Goal: Information Seeking & Learning: Learn about a topic

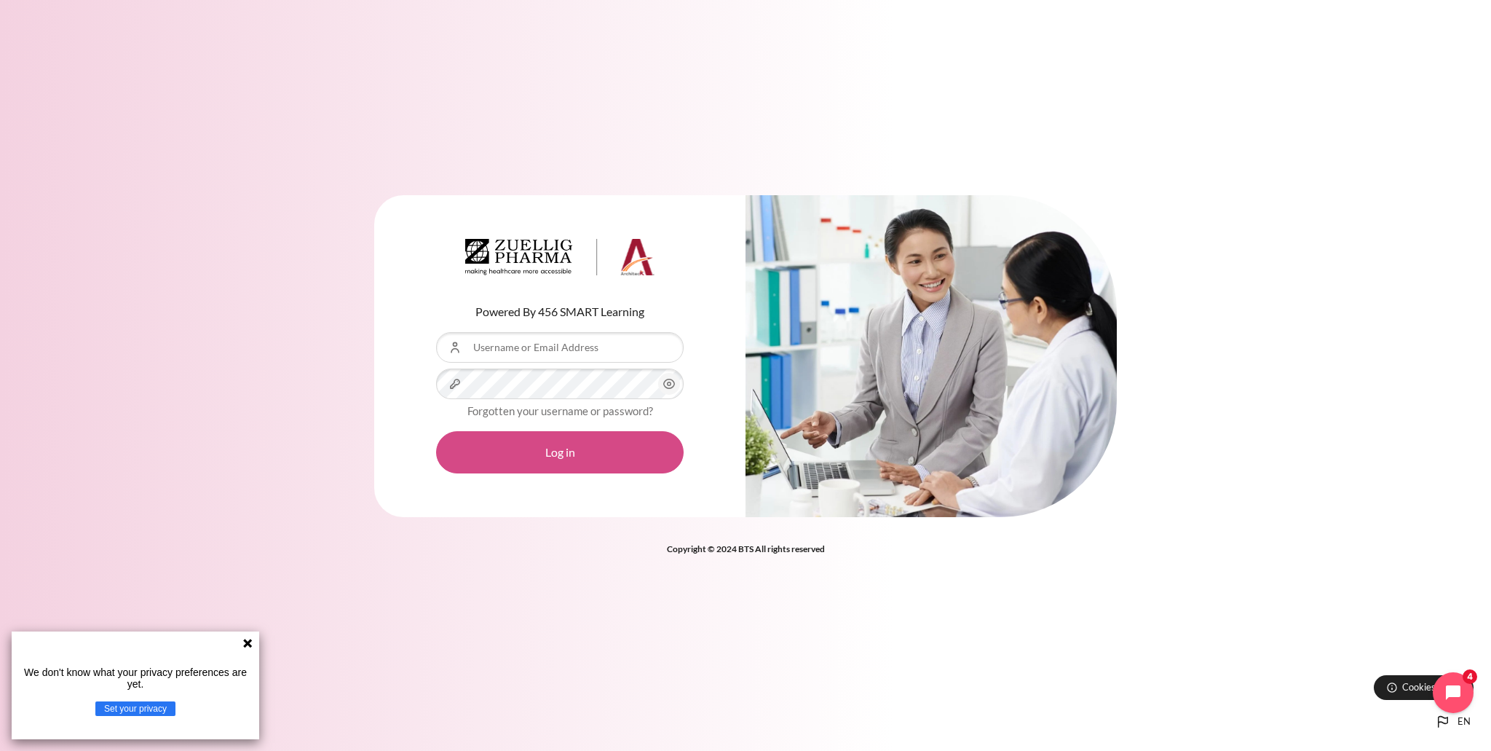
click at [567, 462] on button "Log in" at bounding box center [560, 452] width 248 height 42
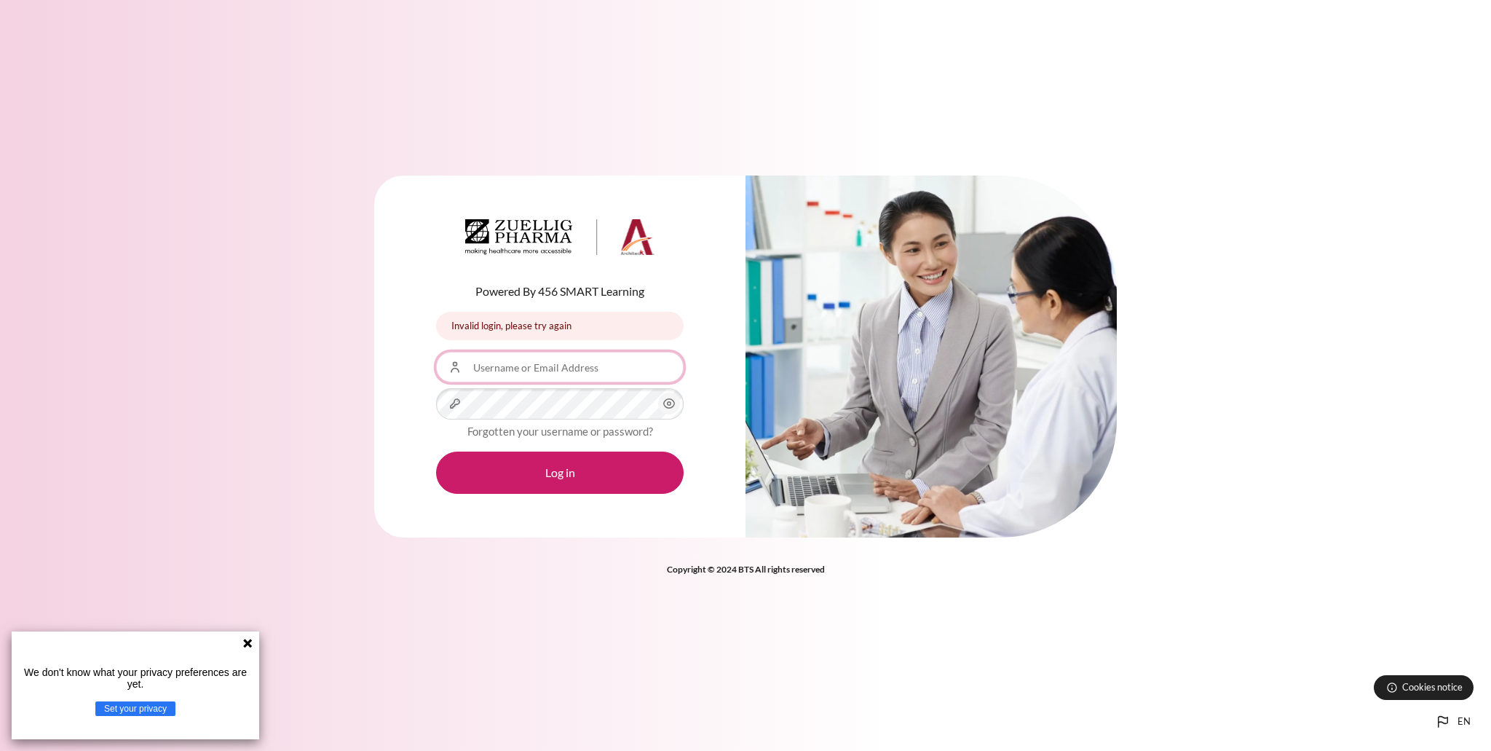
click at [578, 366] on input "Username or Email Address" at bounding box center [560, 367] width 248 height 31
type input "[EMAIL_ADDRESS][DOMAIN_NAME]"
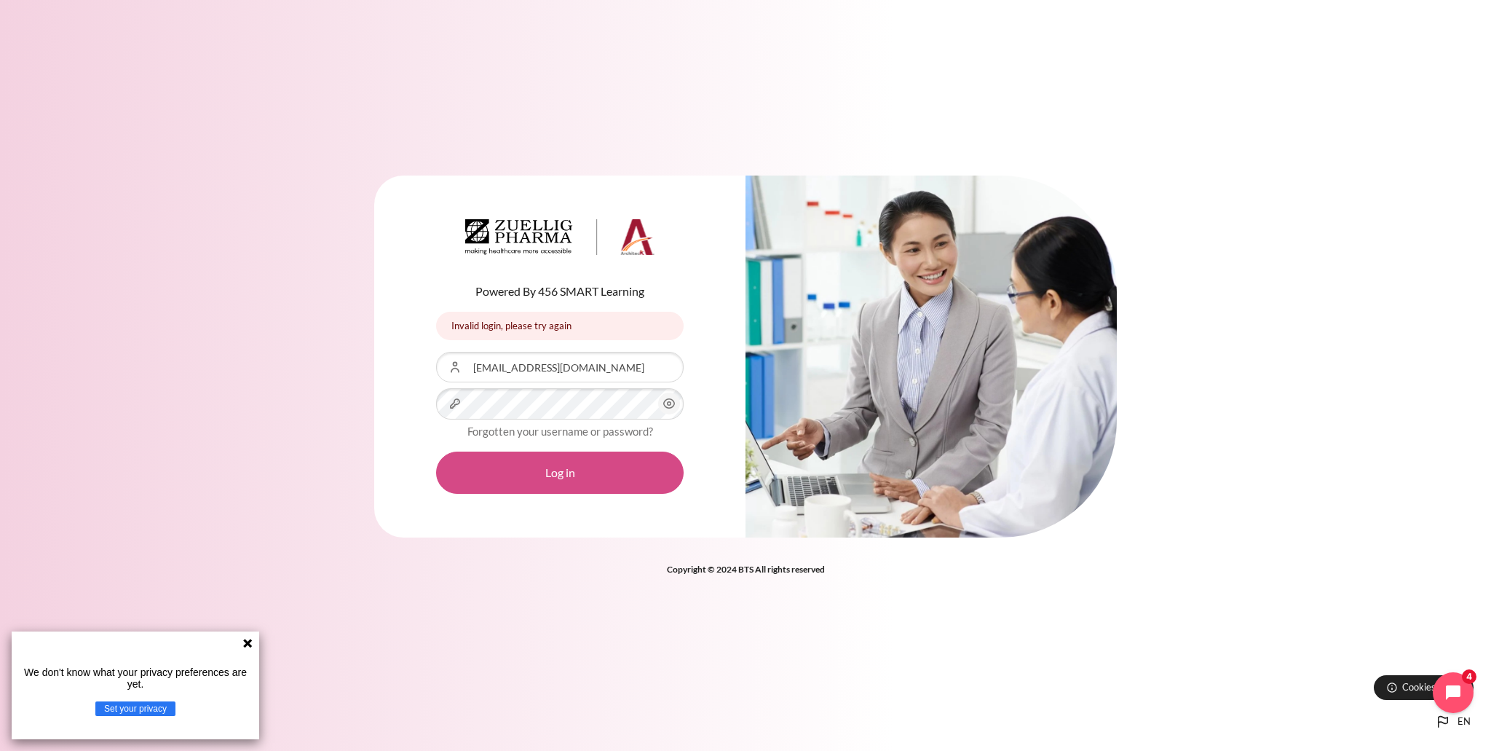
click at [541, 465] on button "Log in" at bounding box center [560, 472] width 248 height 42
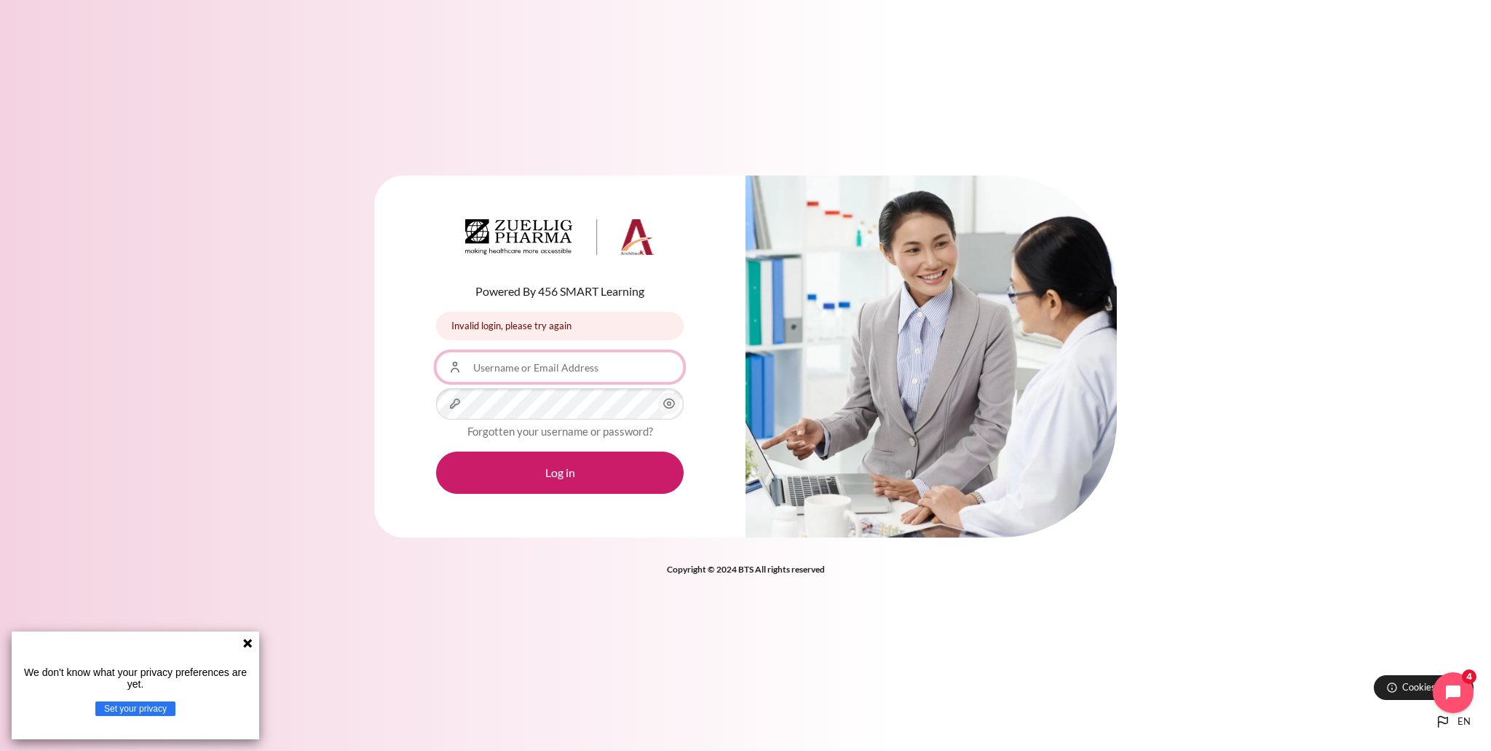
click at [572, 370] on input "Username or Email Address" at bounding box center [560, 367] width 248 height 31
click at [535, 372] on input "Username or Email Address" at bounding box center [560, 367] width 248 height 31
type input "[EMAIL_ADDRESS][DOMAIN_NAME]"
click at [667, 404] on icon "Content" at bounding box center [668, 403] width 17 height 17
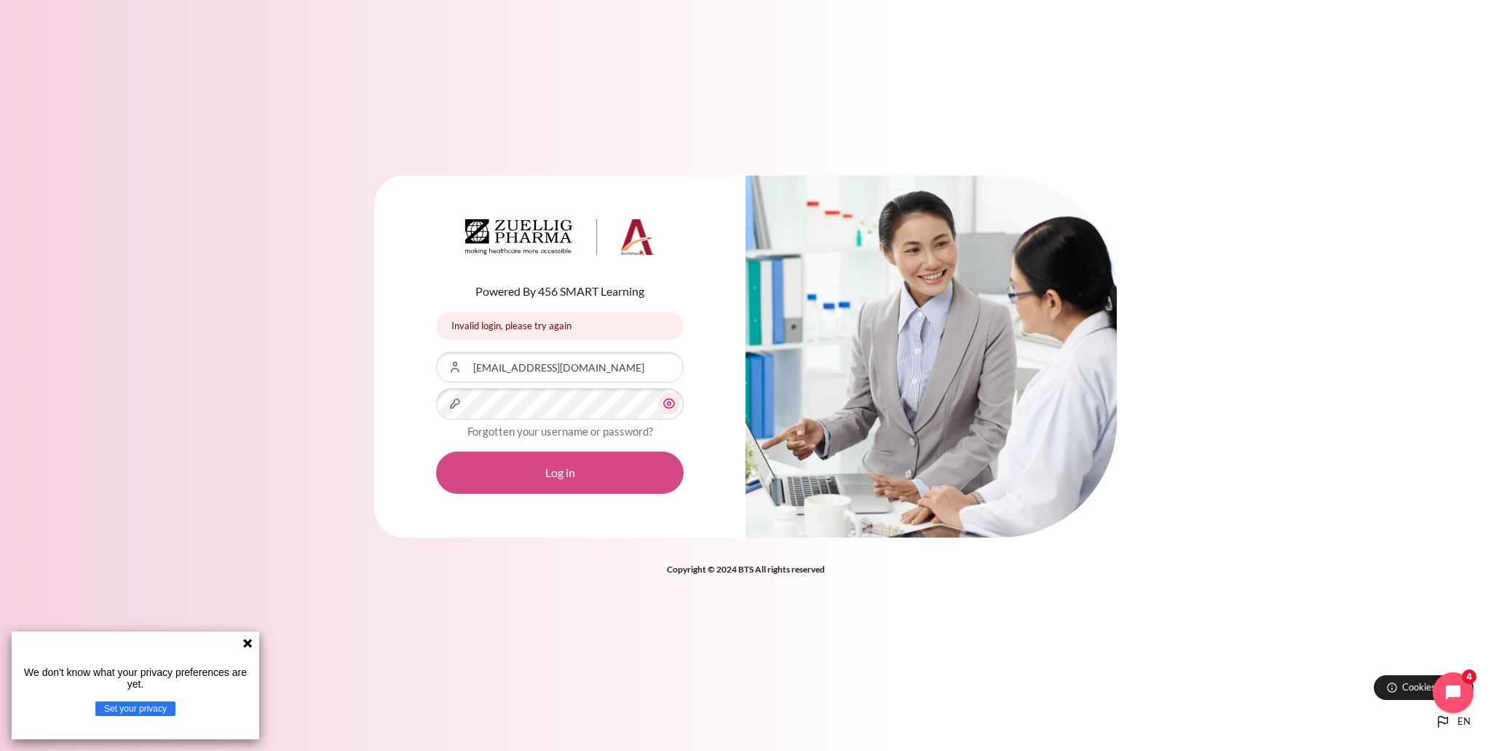
click at [551, 477] on button "Log in" at bounding box center [560, 472] width 248 height 42
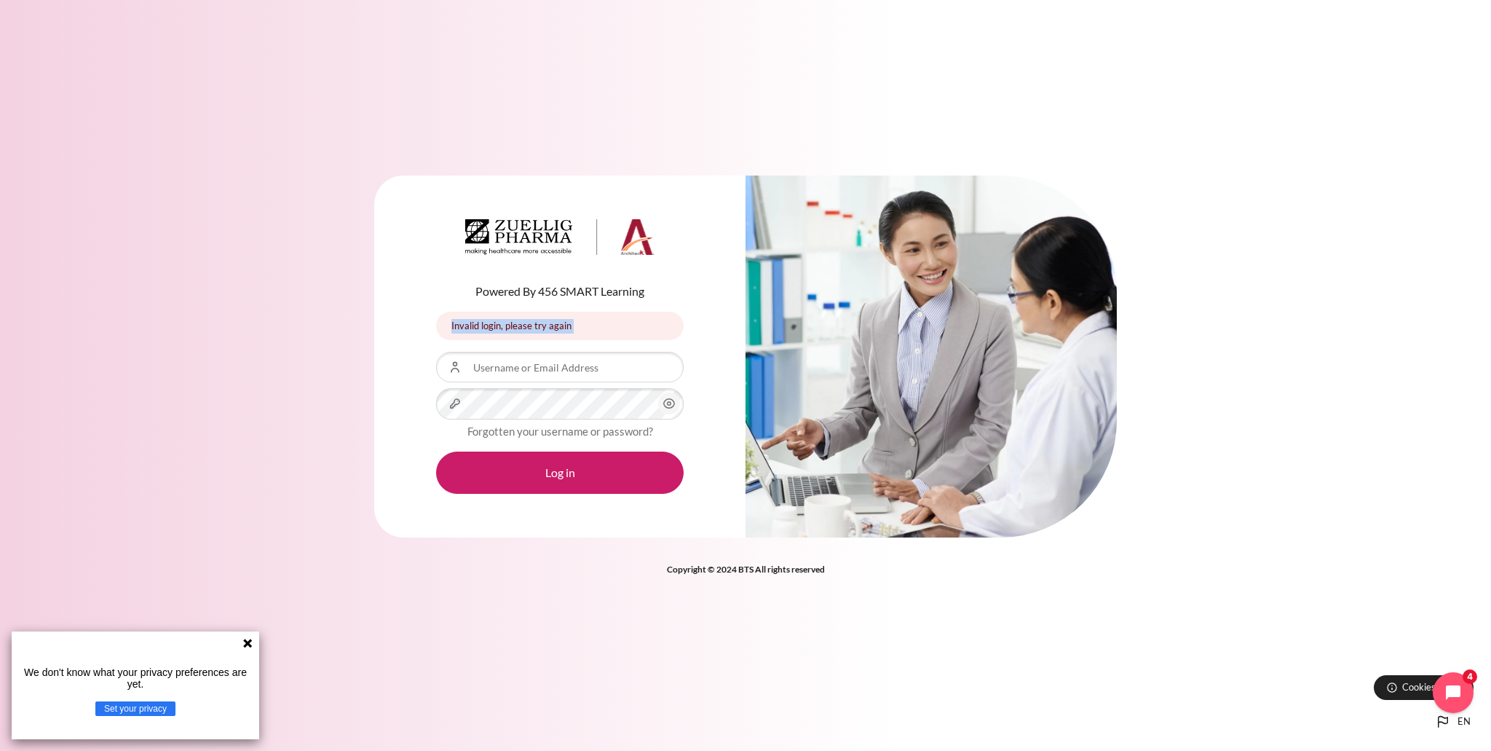
drag, startPoint x: 8, startPoint y: 360, endPoint x: 10, endPoint y: 331, distance: 29.2
click at [10, 331] on div "Powered By 456 SMART Learning Invalid login, please try again Invalid login, pl…" at bounding box center [745, 365] width 1491 height 423
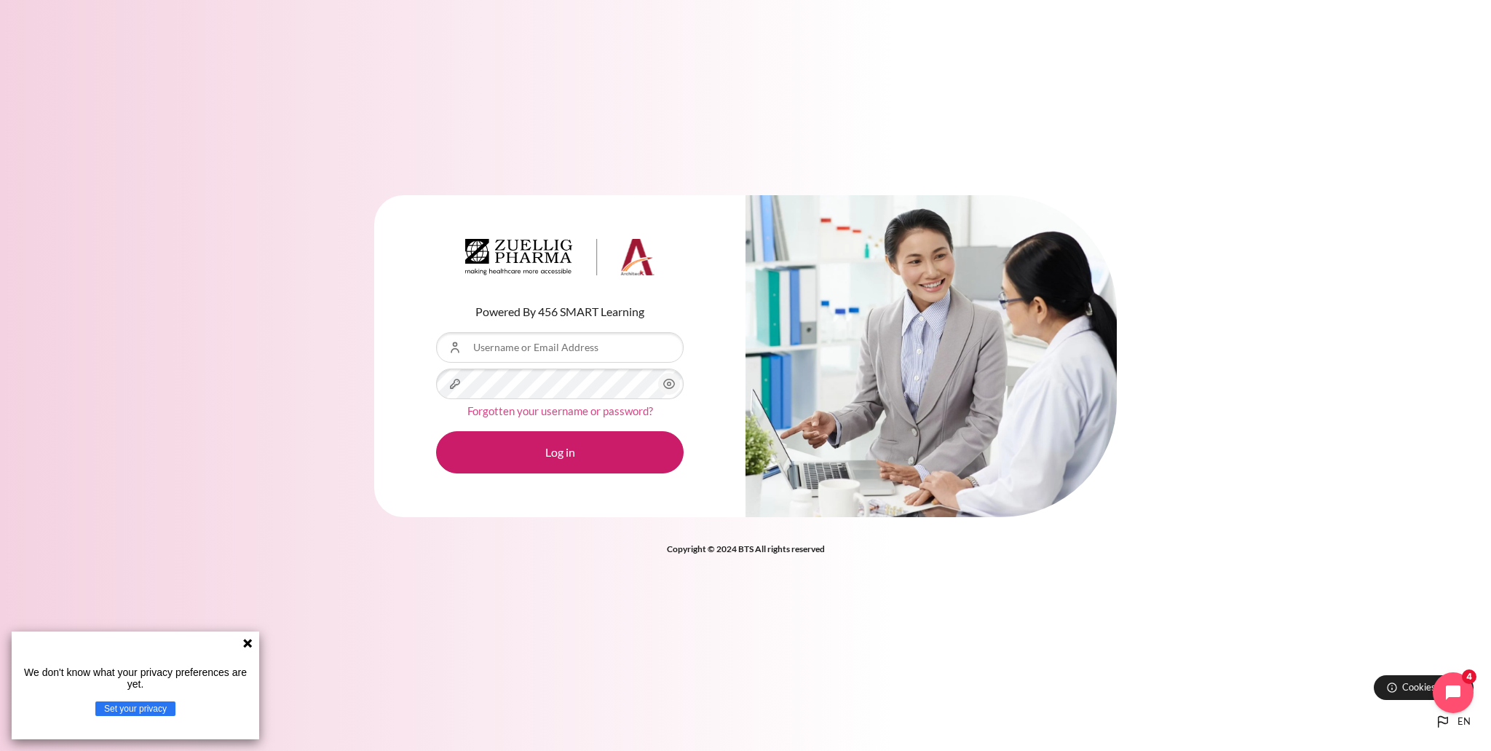
click at [536, 414] on link "Forgotten your username or password?" at bounding box center [561, 410] width 186 height 13
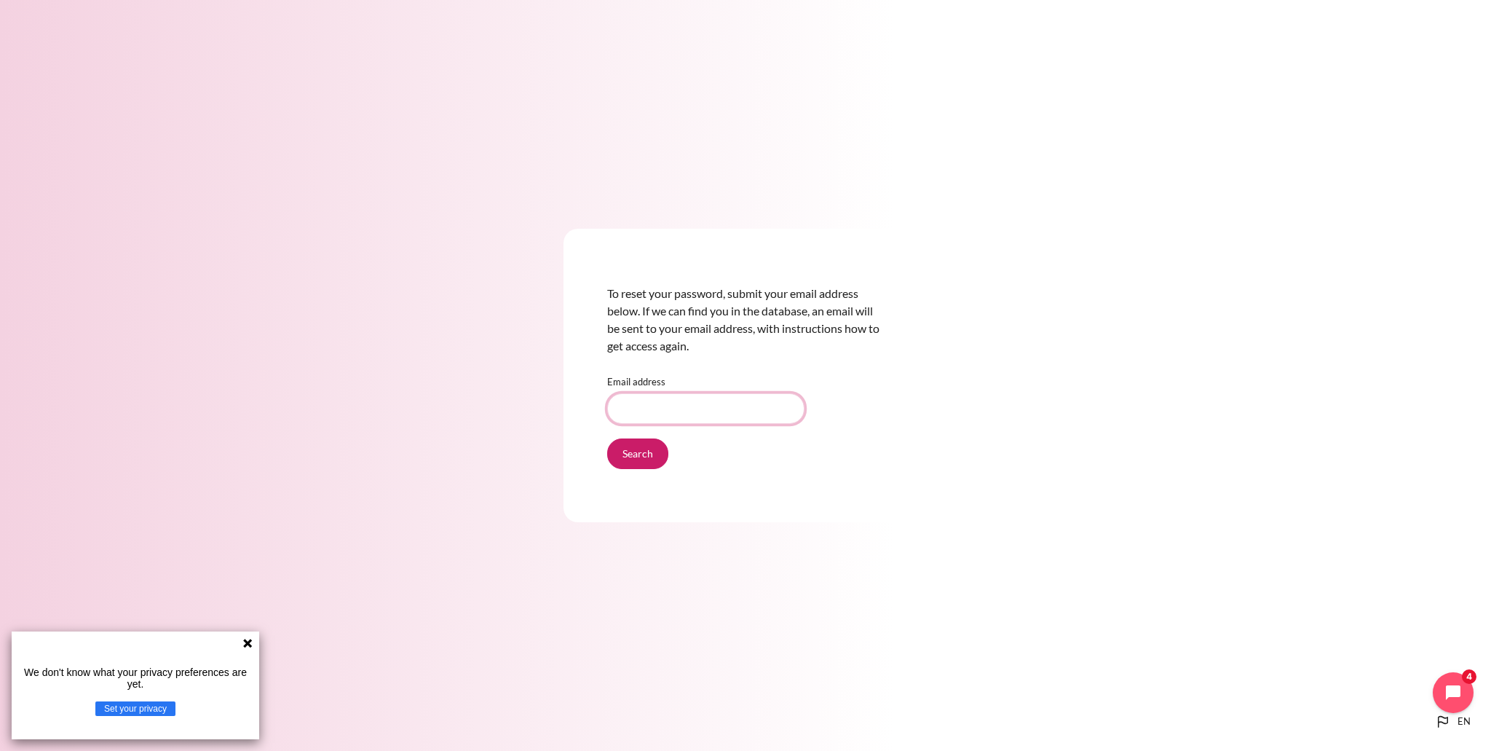
click at [660, 419] on input "Email address" at bounding box center [705, 408] width 197 height 31
type input "[EMAIL_ADDRESS][DOMAIN_NAME]"
click at [661, 454] on input "Search" at bounding box center [637, 453] width 61 height 31
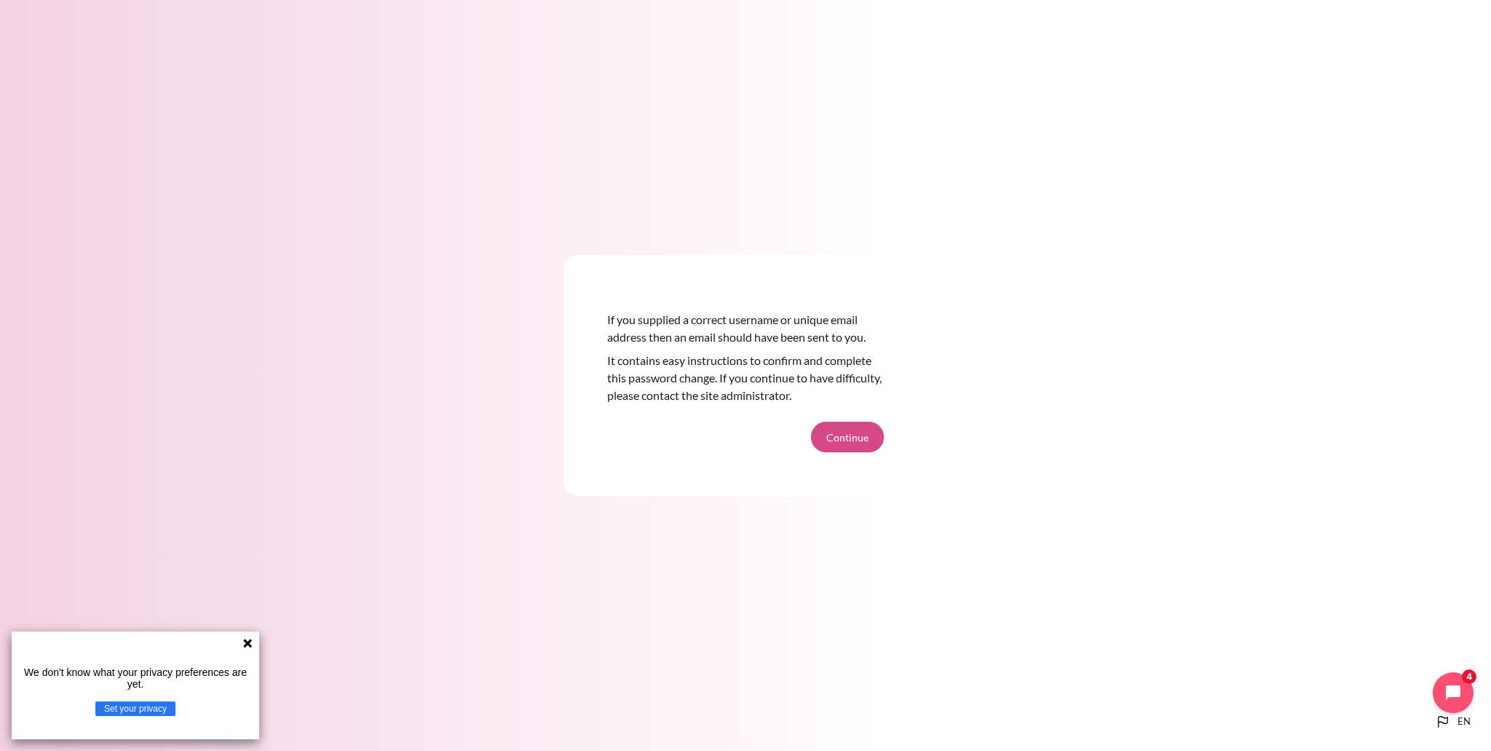
click at [854, 428] on button "Continue" at bounding box center [847, 437] width 73 height 31
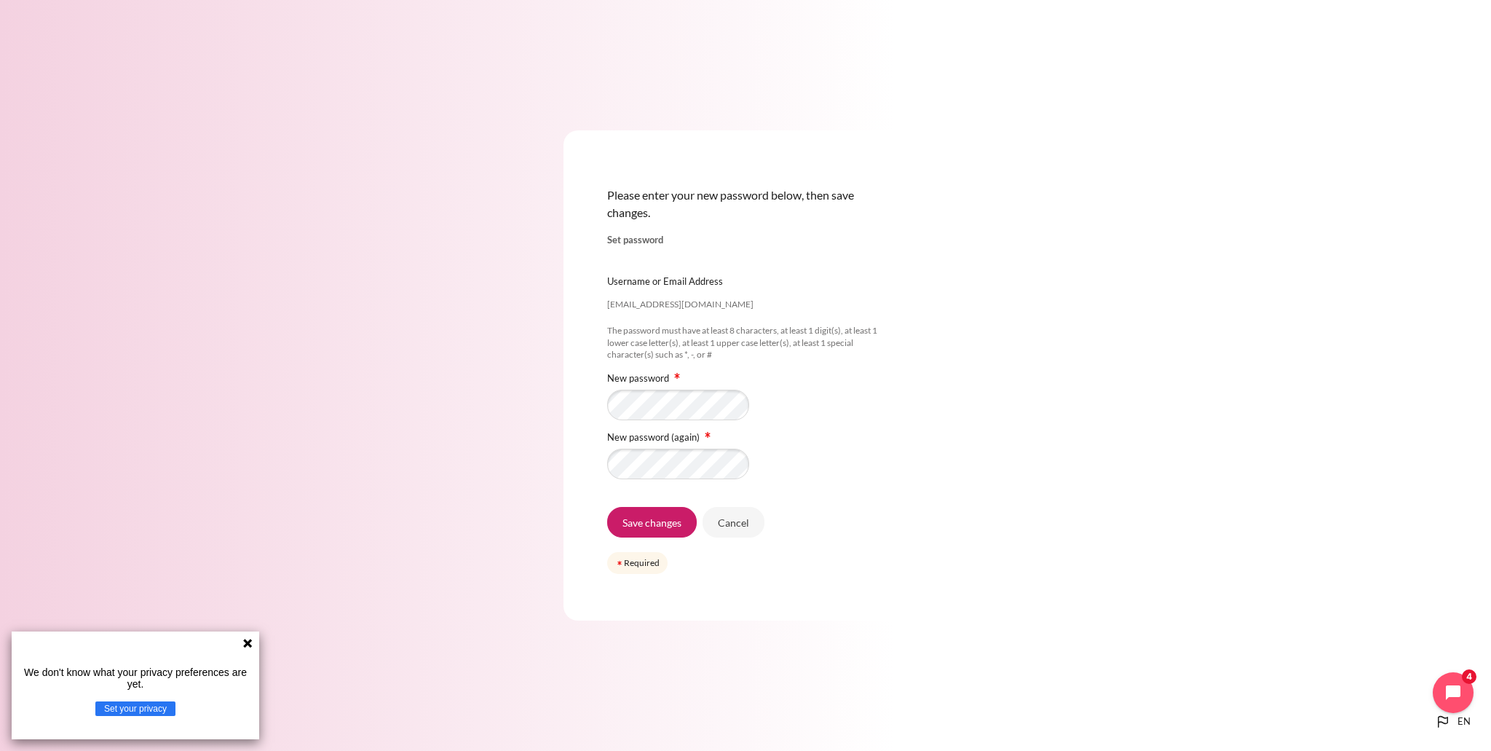
drag, startPoint x: 902, startPoint y: 464, endPoint x: 827, endPoint y: 468, distance: 75.1
click at [902, 464] on div "Please enter your new password below, then save changes. Set password ttnm@zuel…" at bounding box center [746, 374] width 364 height 489
click at [827, 448] on div "New password (again)" at bounding box center [745, 456] width 277 height 53
click at [678, 516] on input "Save changes" at bounding box center [652, 522] width 90 height 31
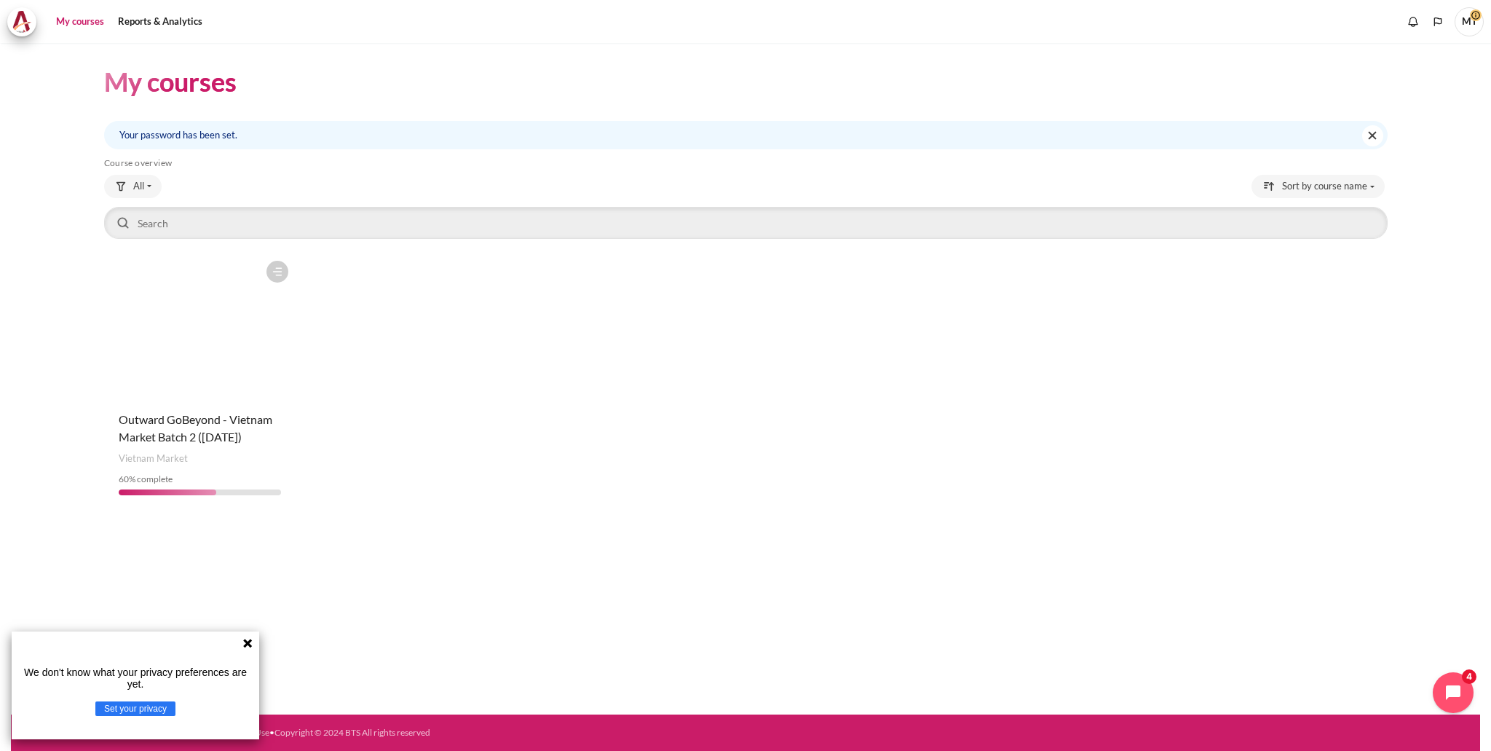
click at [224, 428] on h4 "Course name Outward GoBeyond - Vietnam Market Batch 2 ([DATE])" at bounding box center [200, 428] width 163 height 35
click at [176, 373] on figure "Content" at bounding box center [200, 326] width 192 height 146
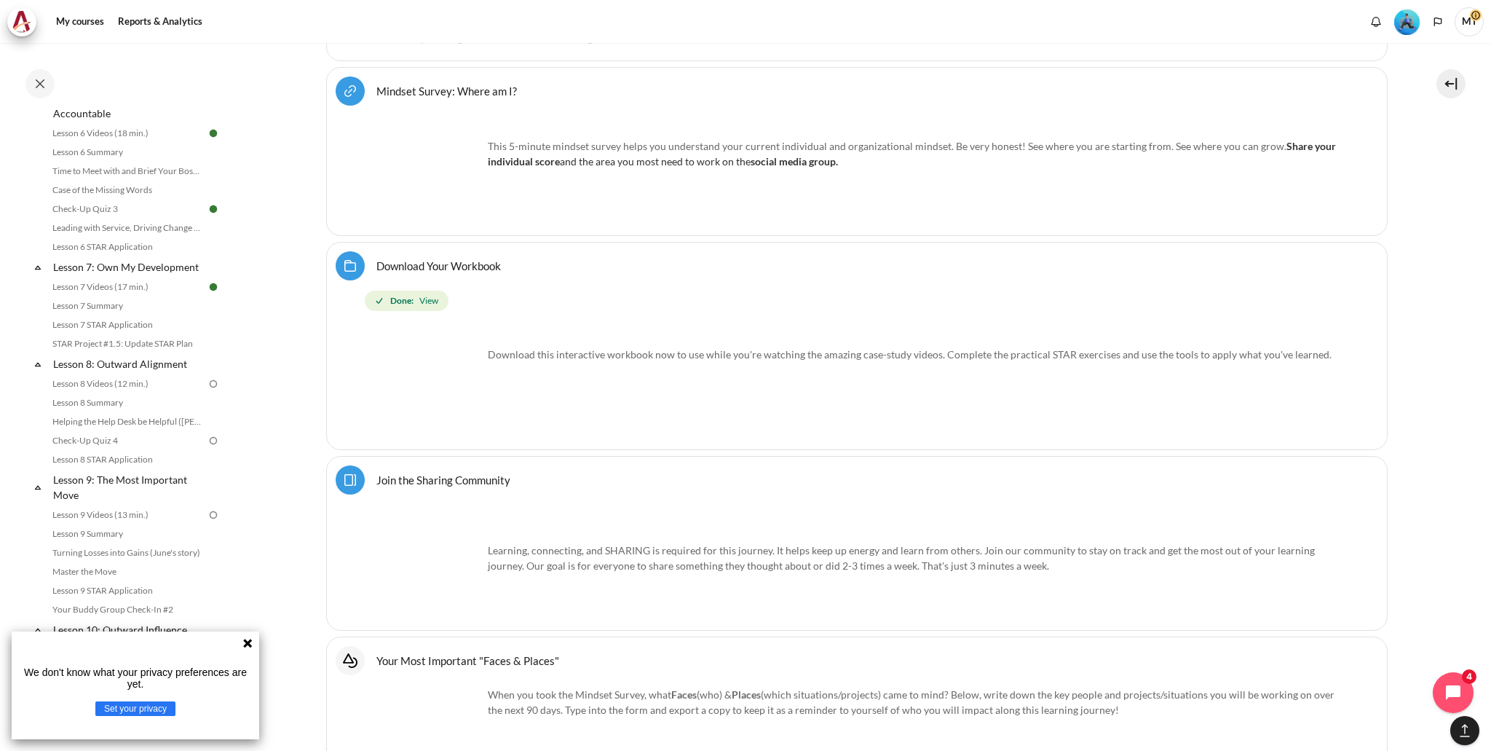
scroll to position [918, 0]
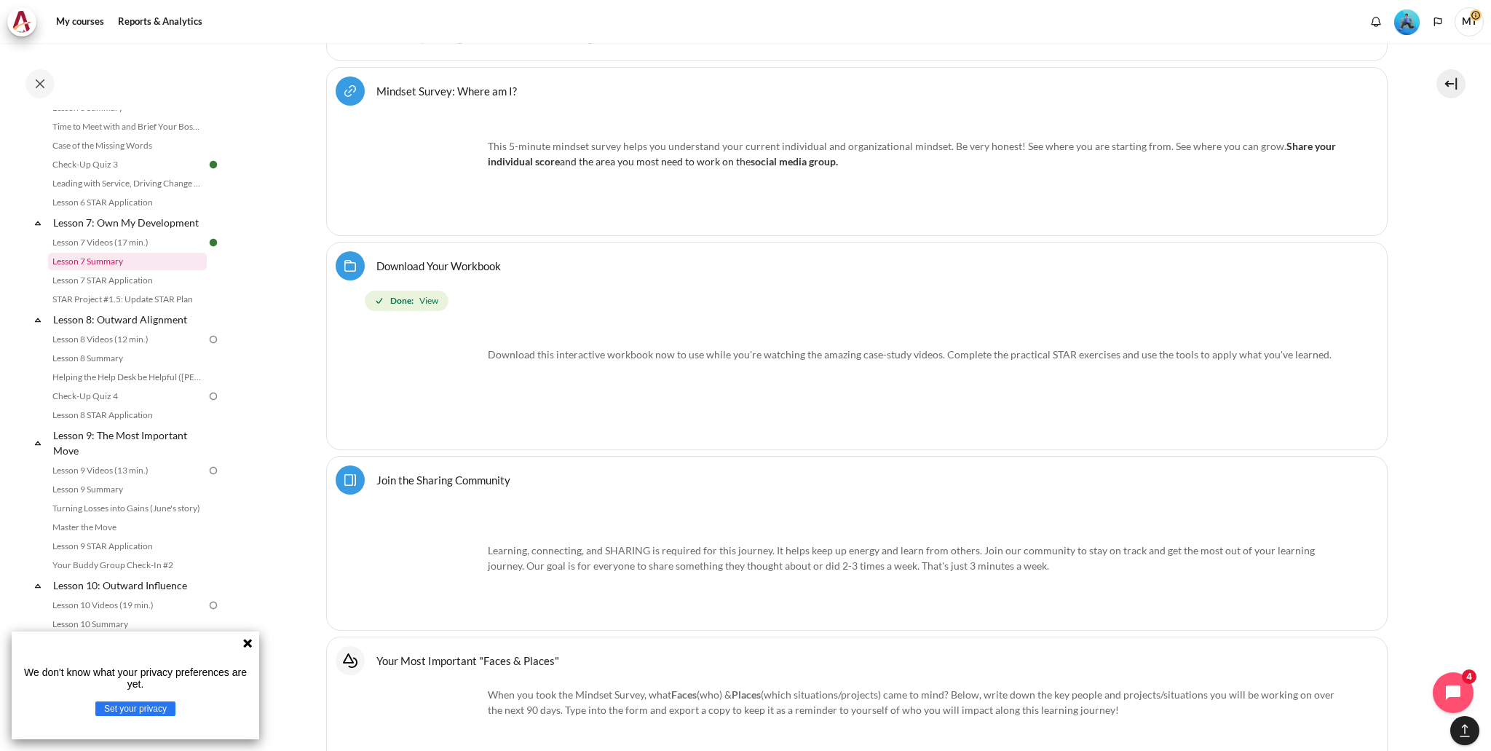
click at [130, 270] on link "Lesson 7 Summary" at bounding box center [127, 261] width 159 height 17
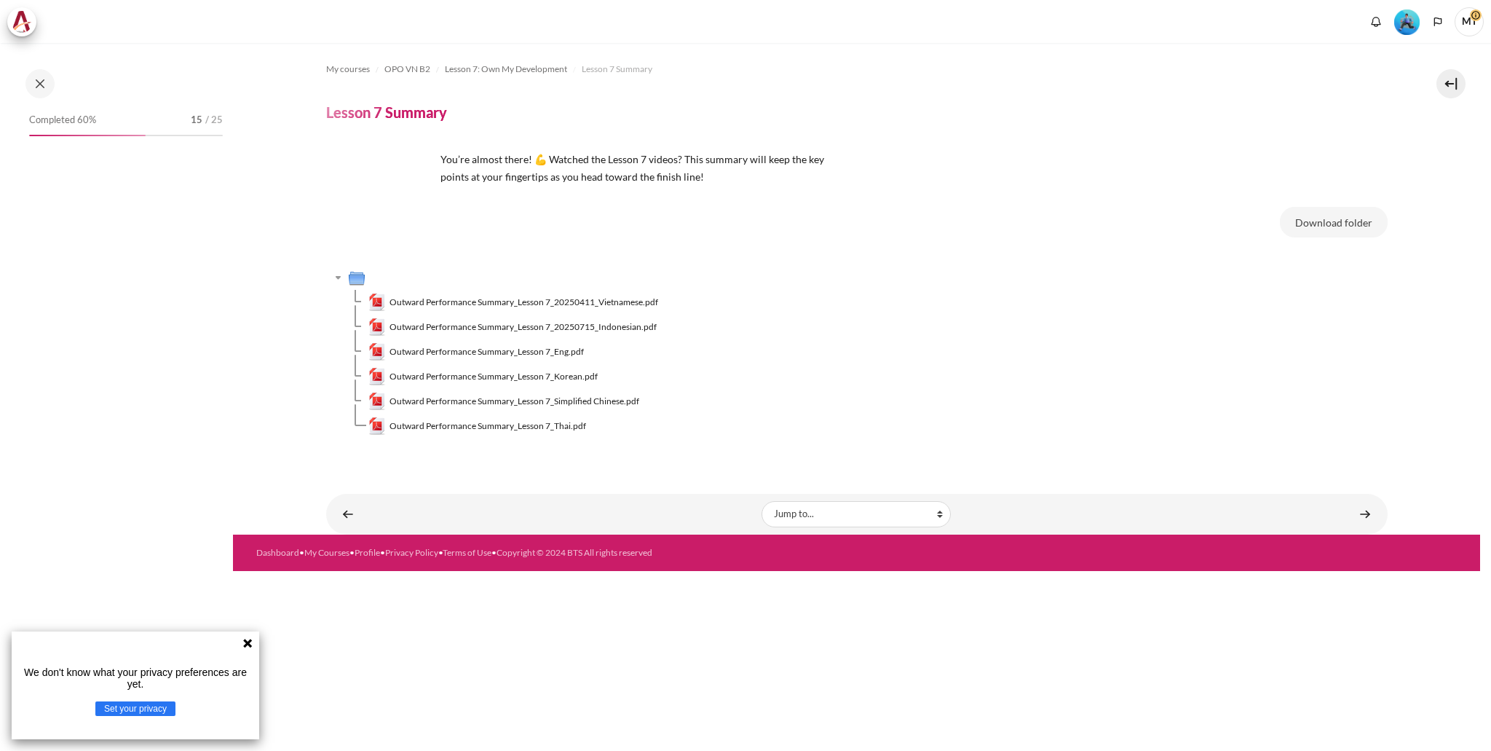
scroll to position [786, 0]
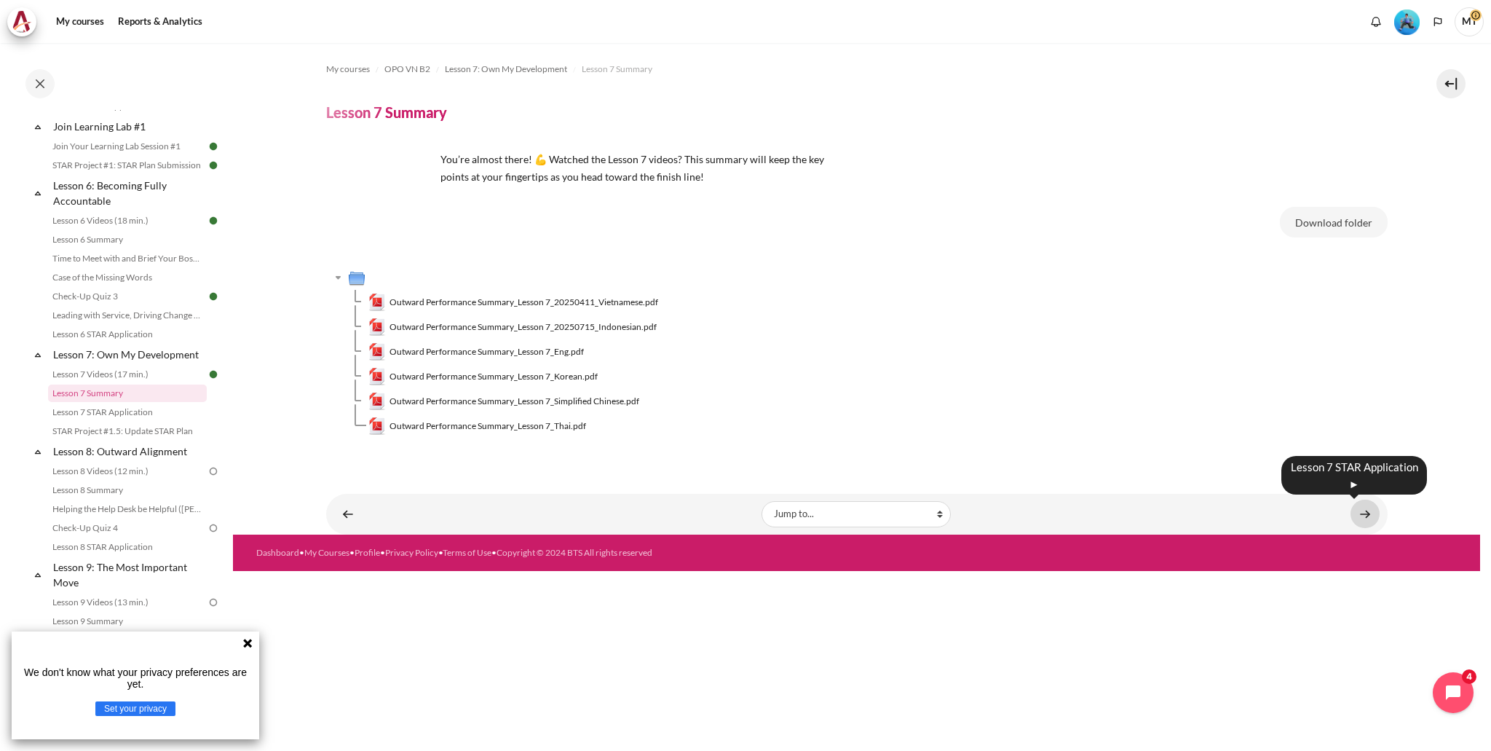
click at [1376, 513] on link "Content" at bounding box center [1365, 514] width 29 height 28
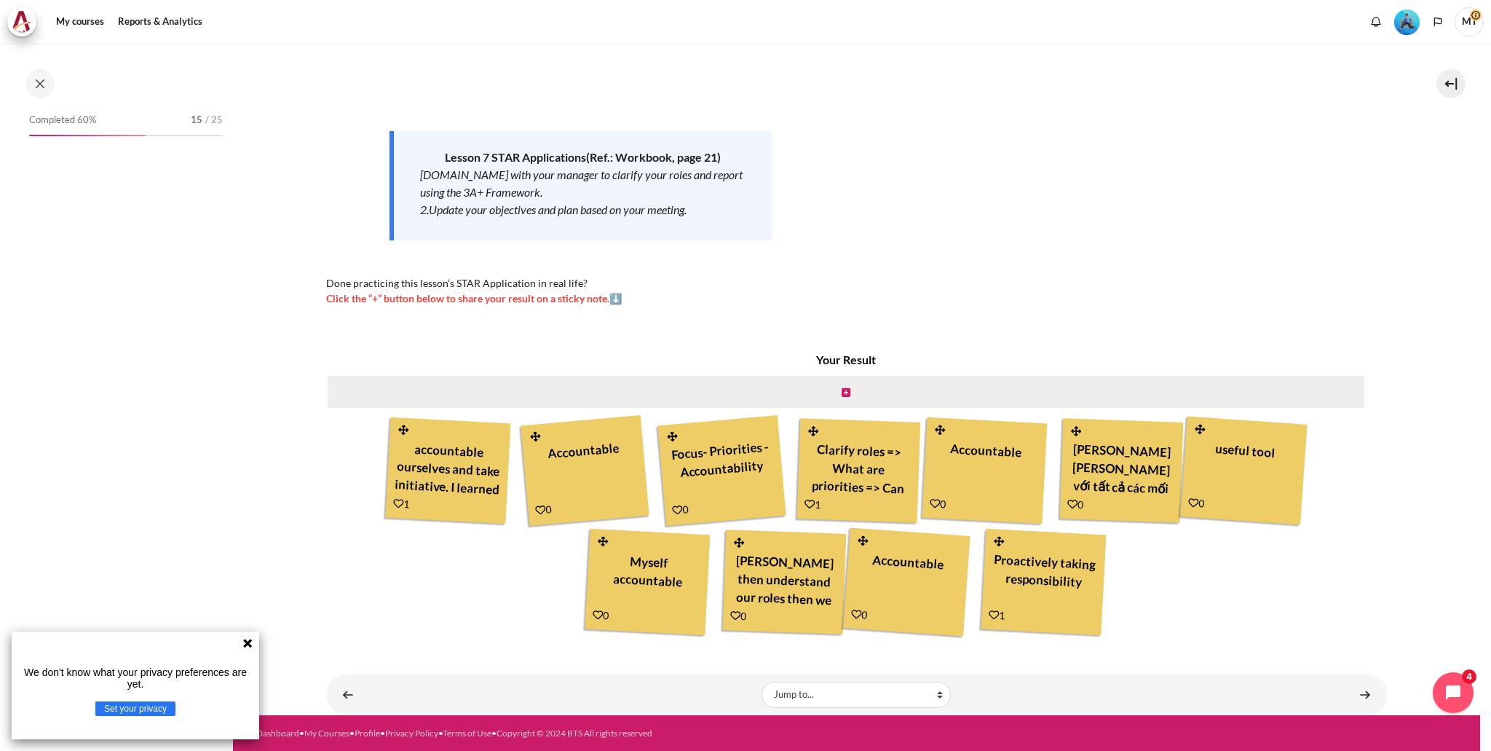
scroll to position [805, 0]
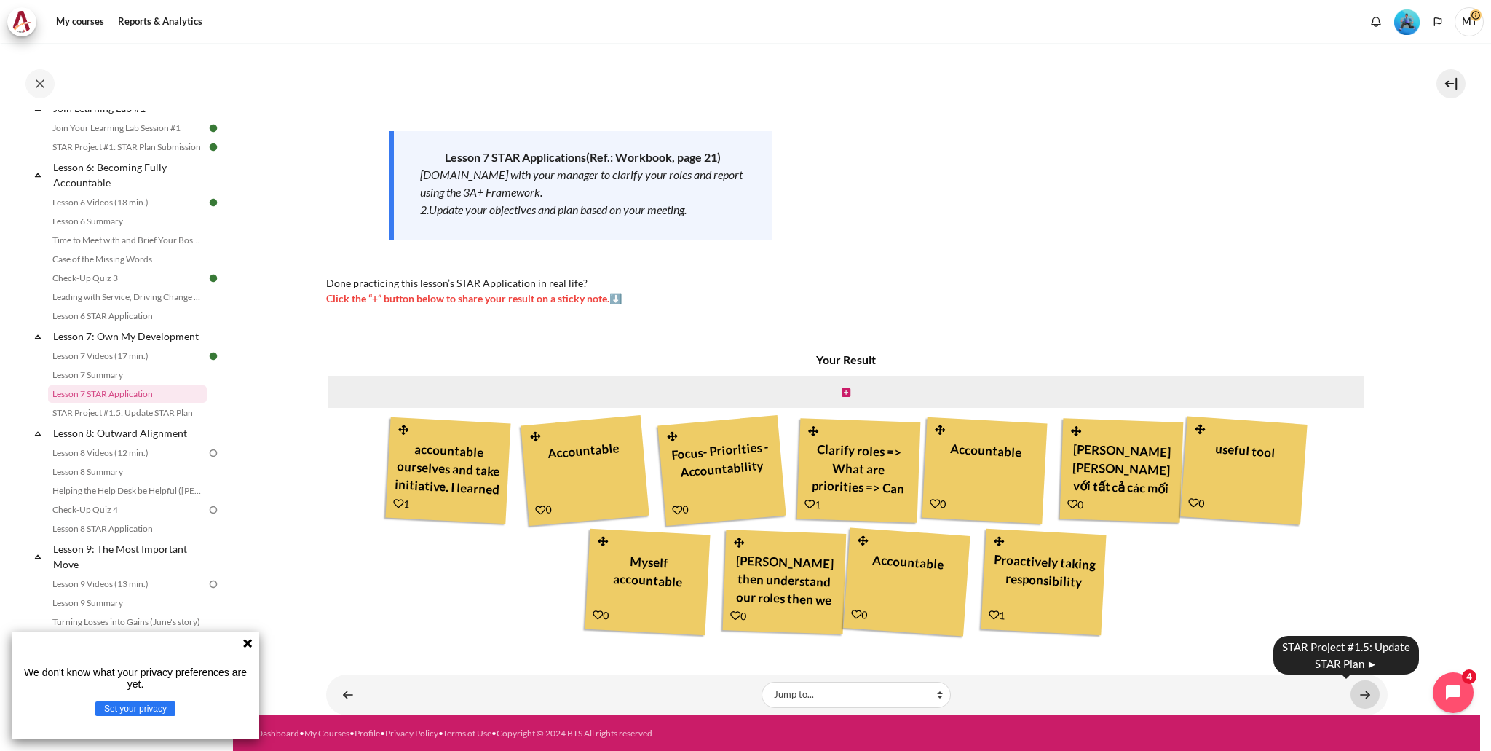
click at [1368, 698] on link "Content" at bounding box center [1365, 694] width 29 height 28
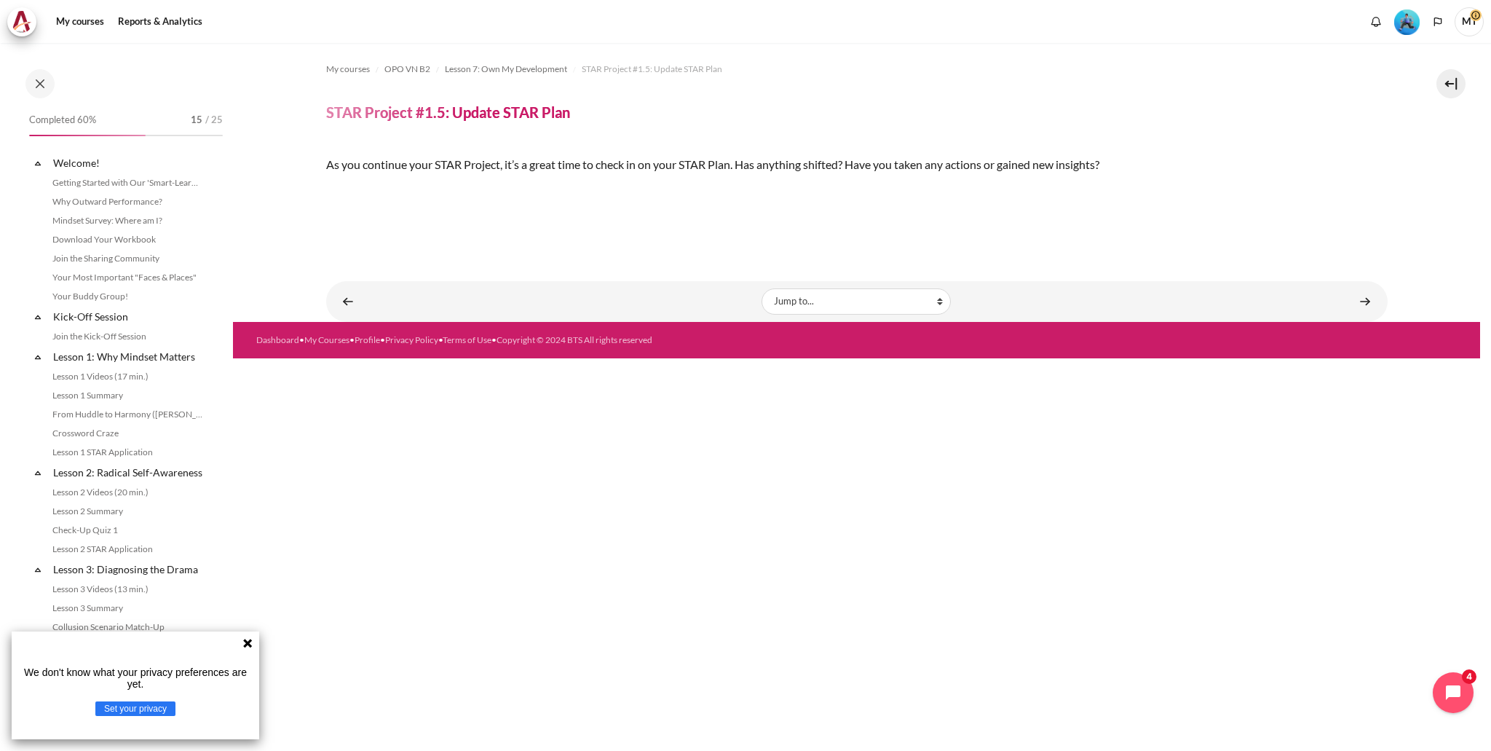
scroll to position [183, 0]
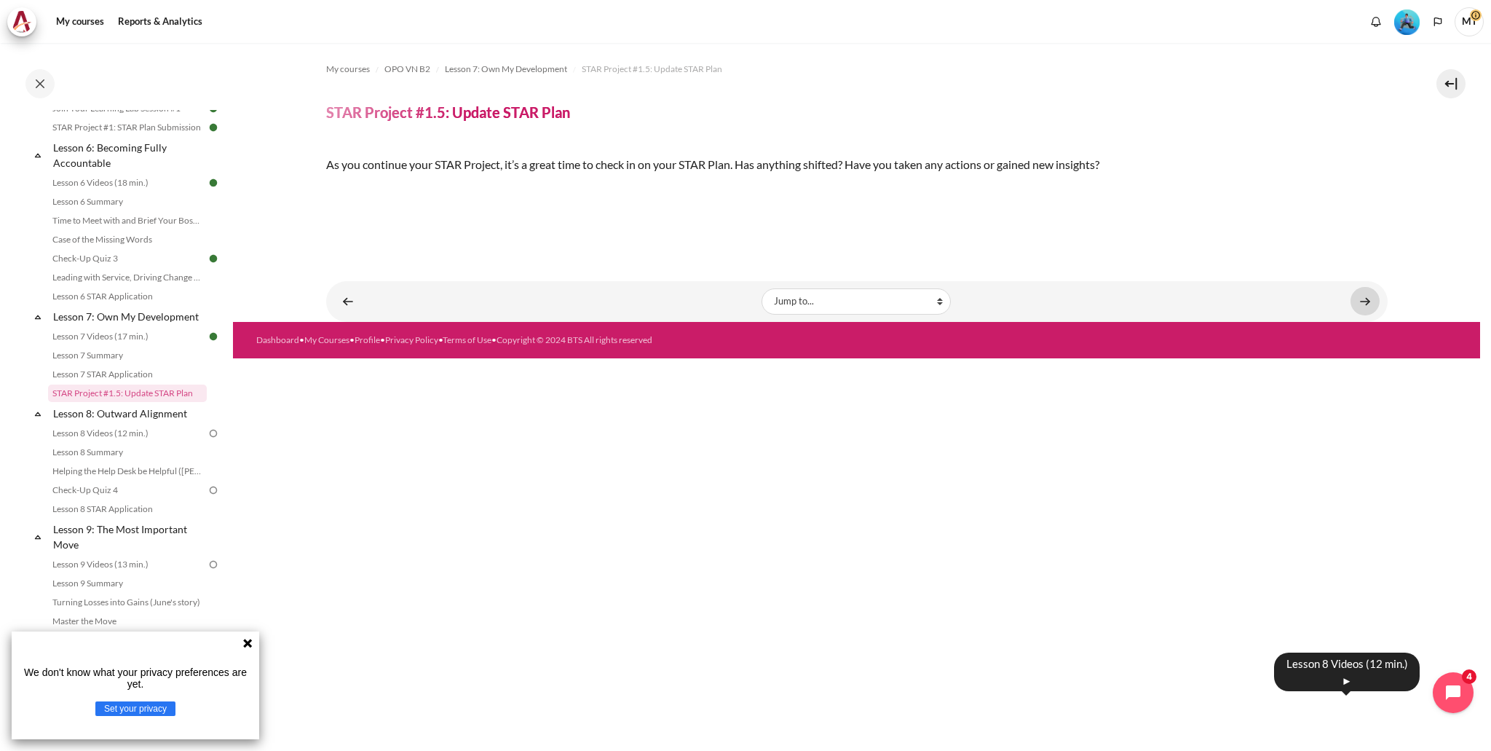
click at [1357, 315] on link "Content" at bounding box center [1365, 301] width 29 height 28
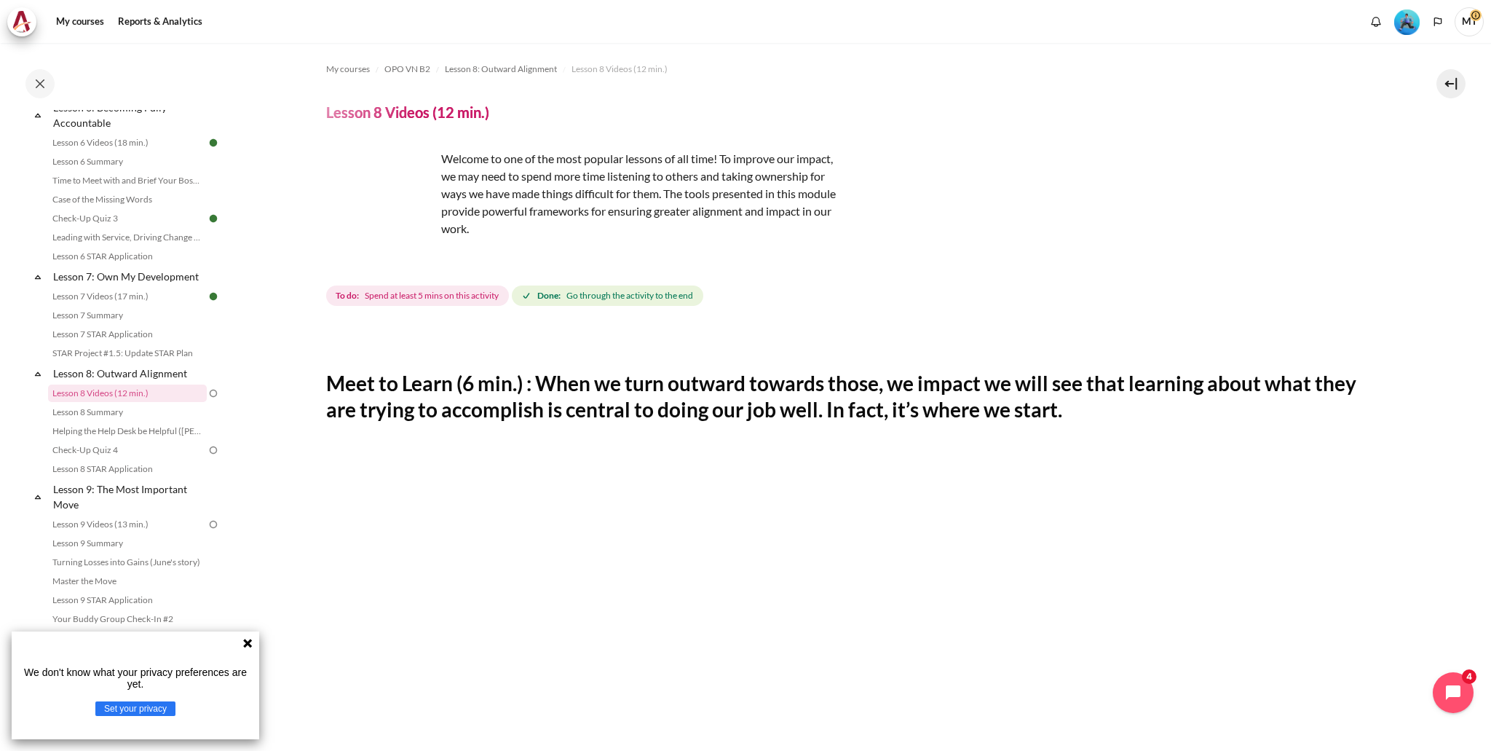
scroll to position [483, 0]
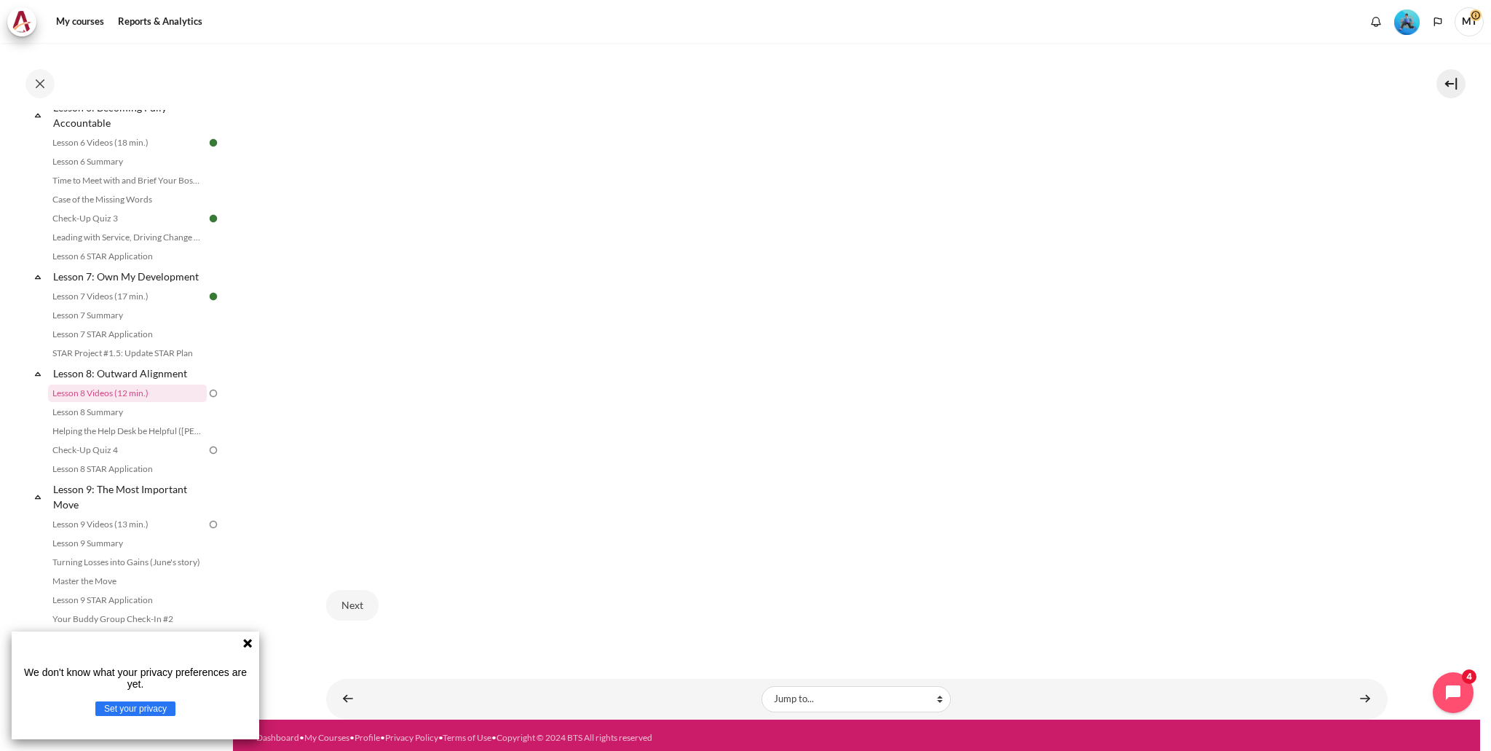
click at [248, 646] on icon at bounding box center [247, 643] width 9 height 9
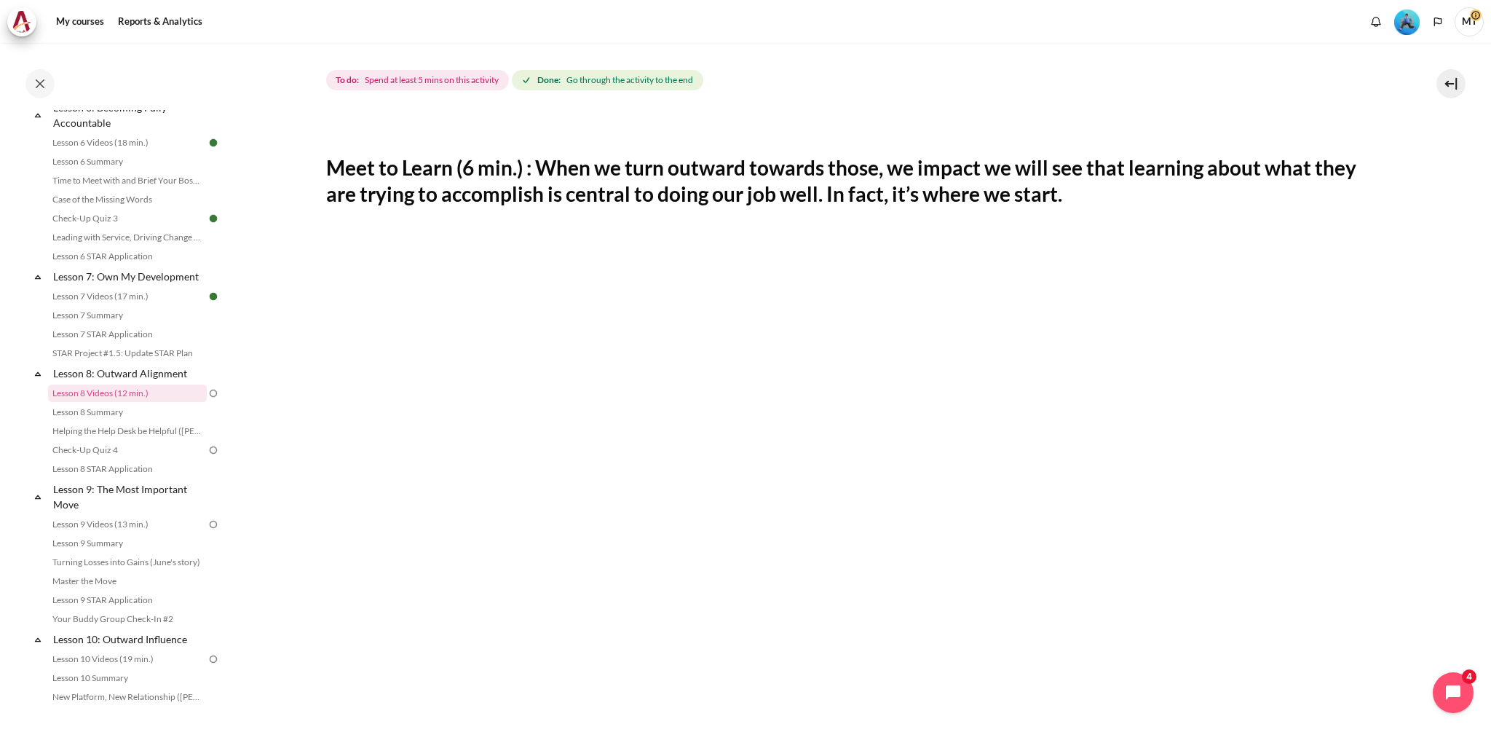
scroll to position [205, 0]
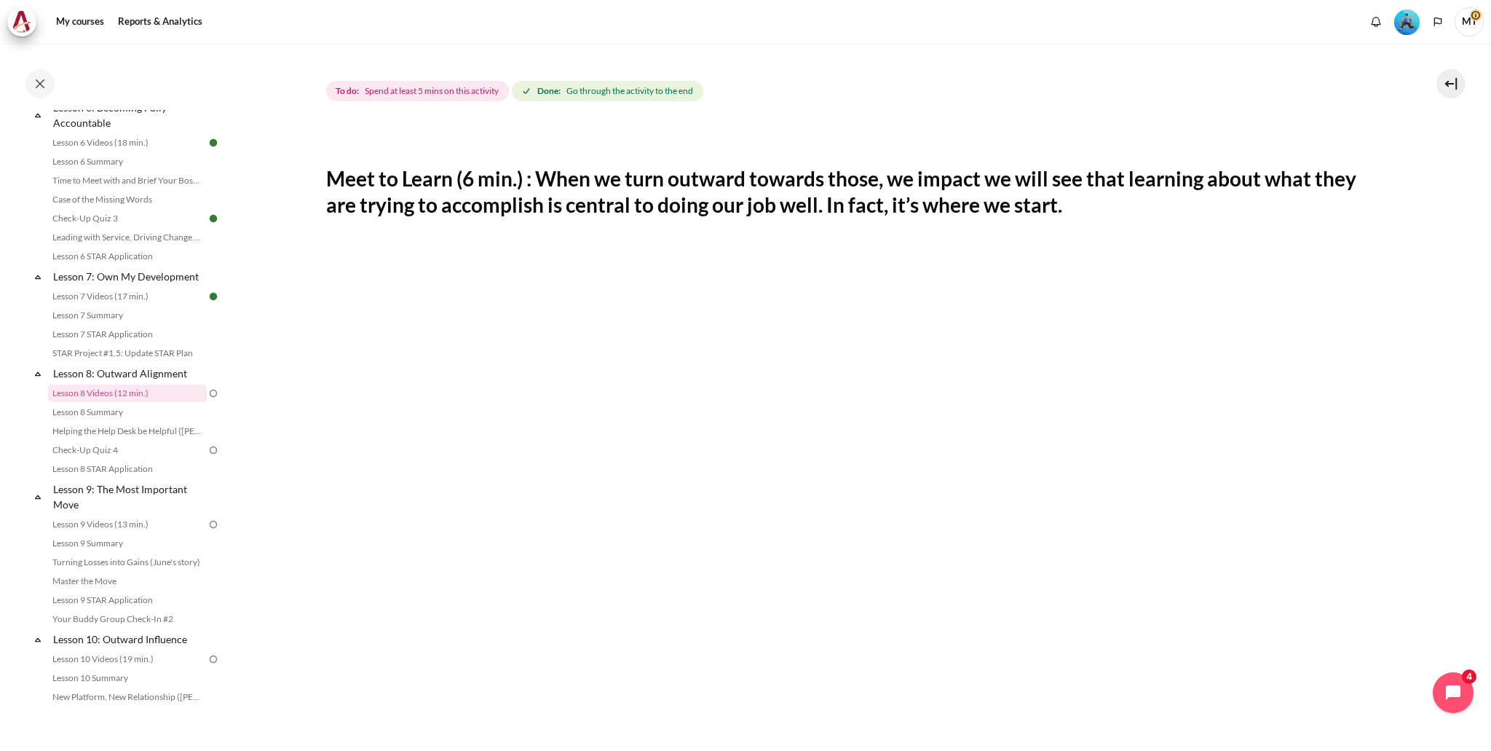
click at [578, 96] on span "Go through the activity to the end" at bounding box center [630, 90] width 127 height 13
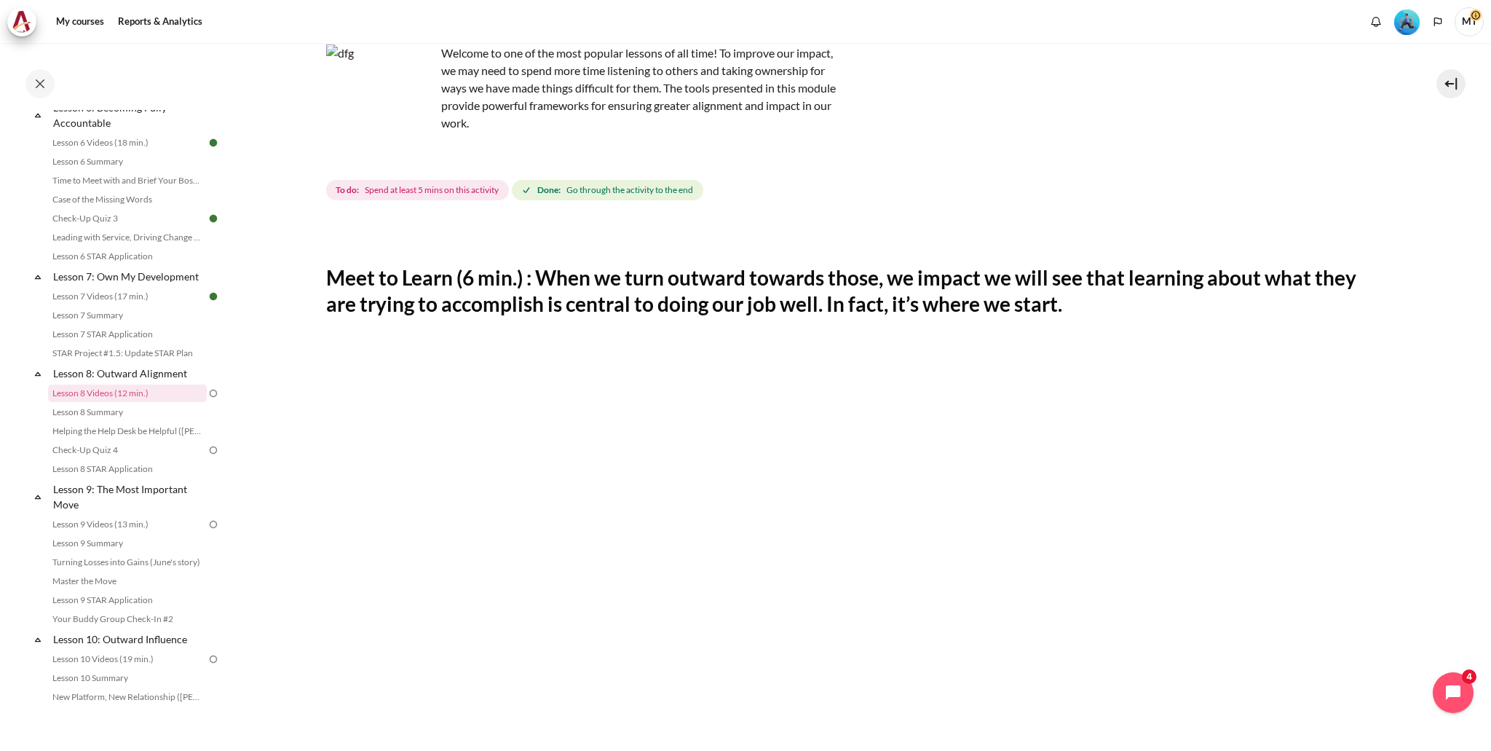
scroll to position [68, 0]
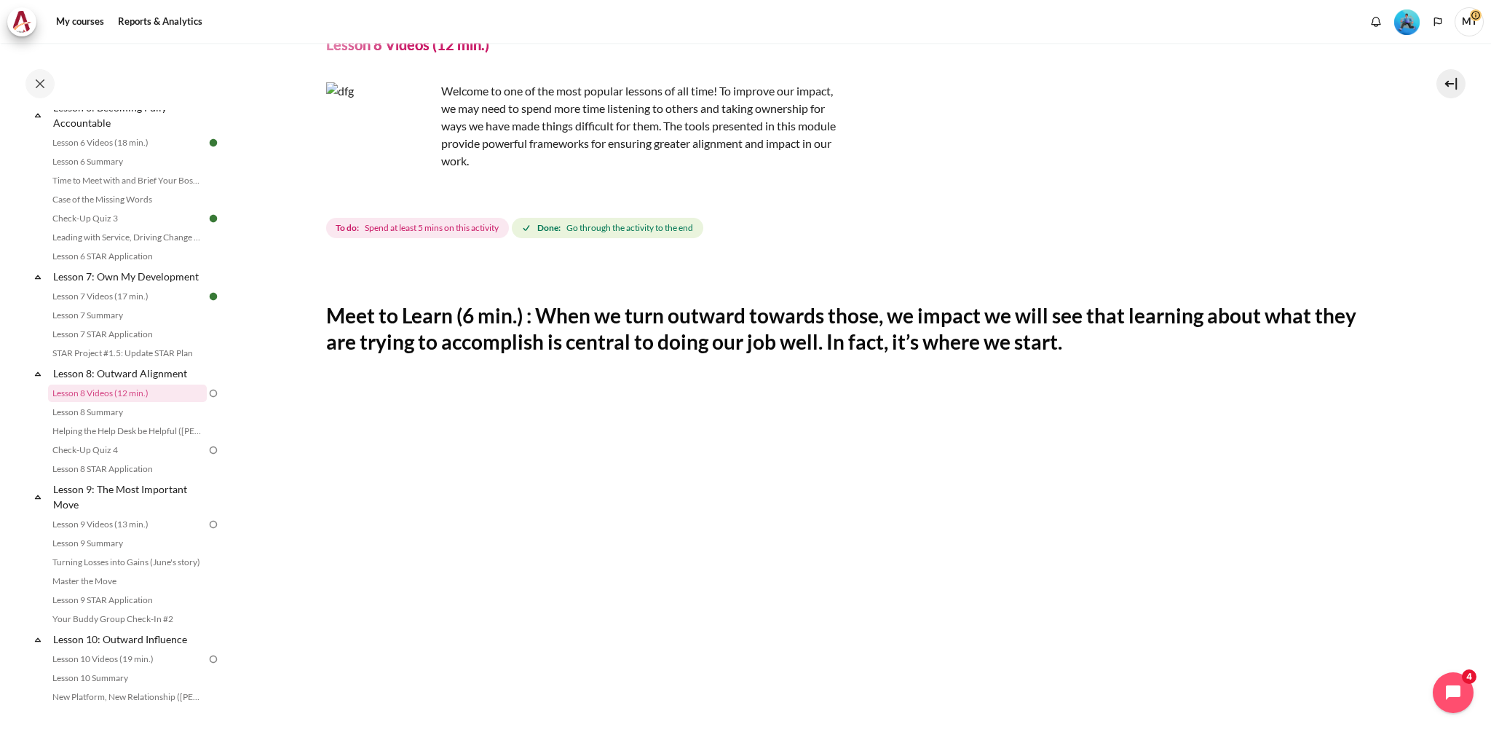
click at [409, 169] on img "Content" at bounding box center [380, 136] width 109 height 109
click at [411, 162] on img "Content" at bounding box center [380, 136] width 109 height 109
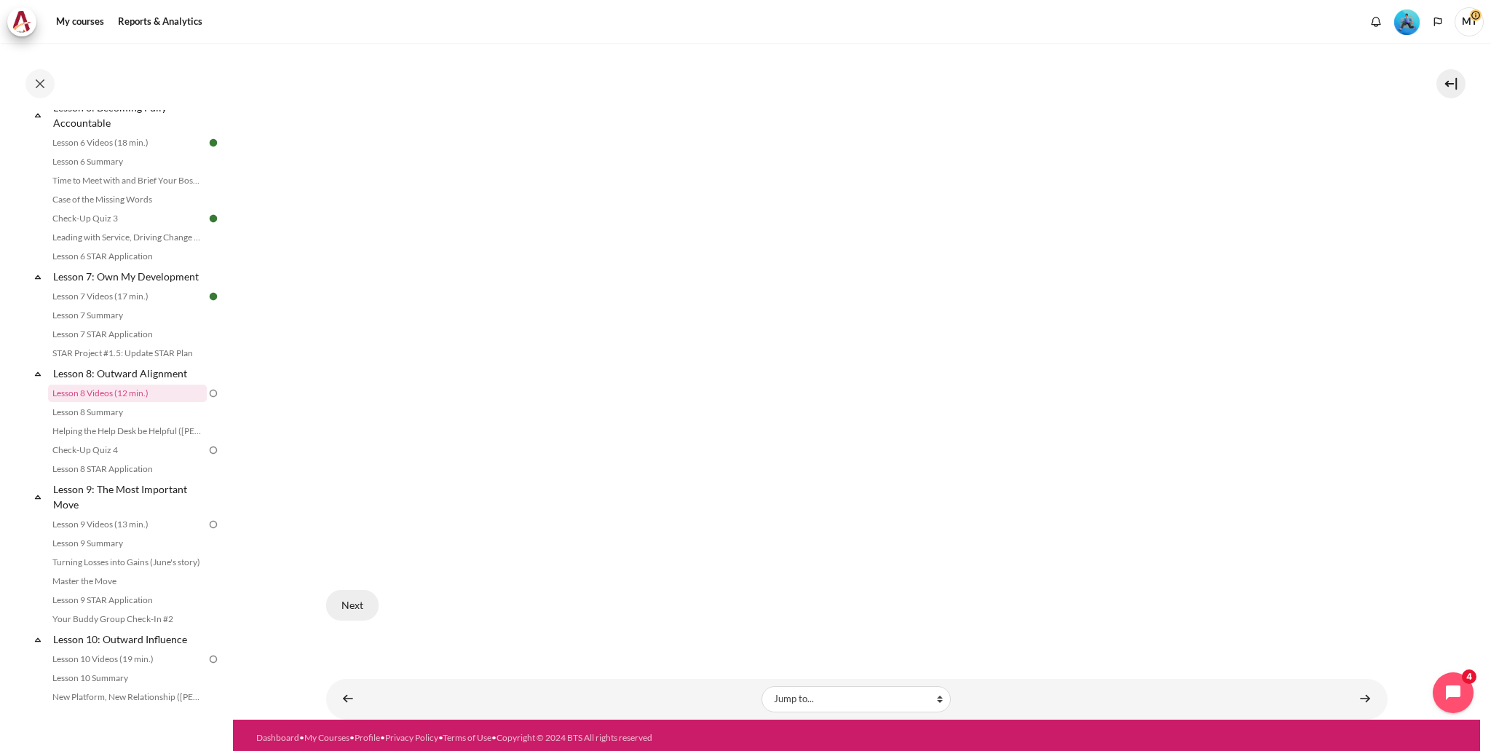
click at [367, 605] on button "Next" at bounding box center [352, 605] width 52 height 31
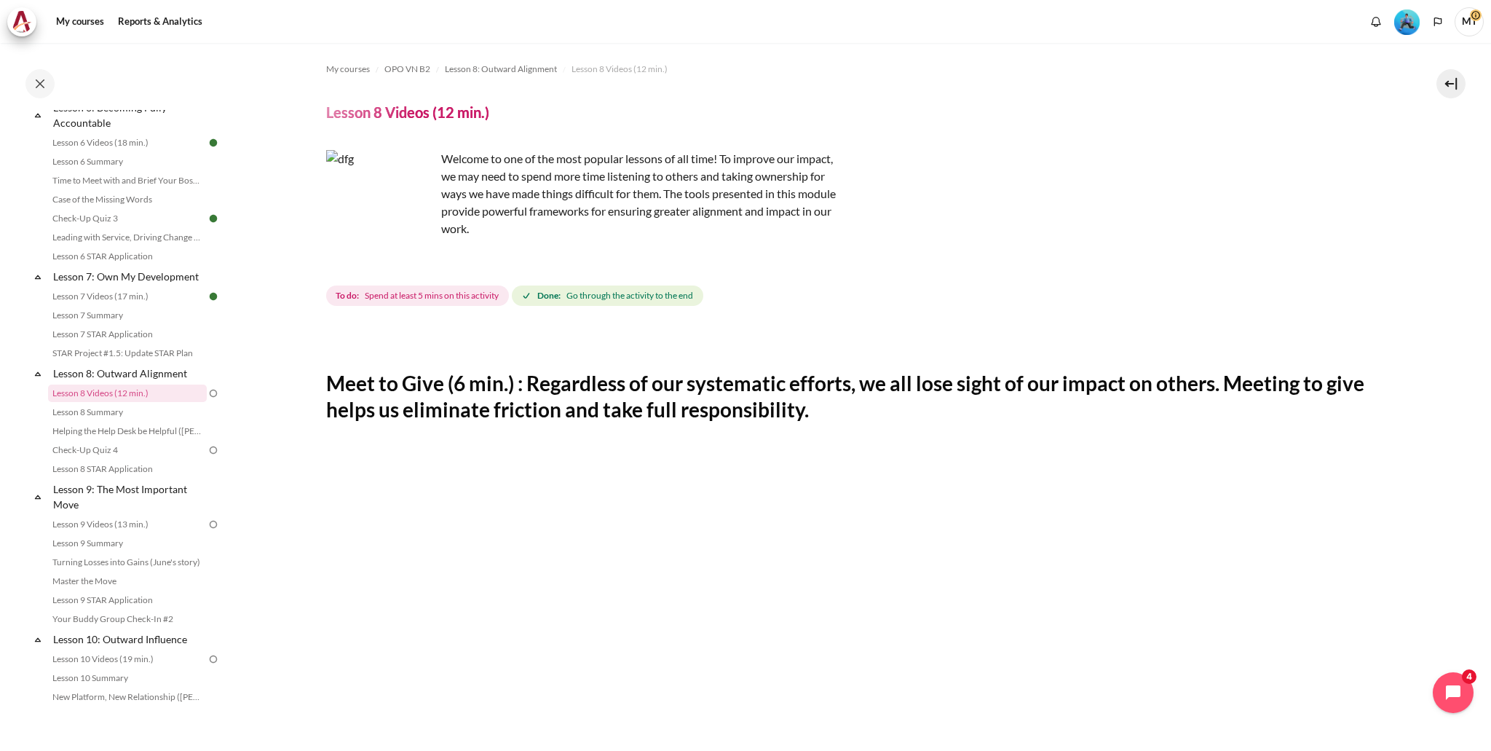
scroll to position [483, 0]
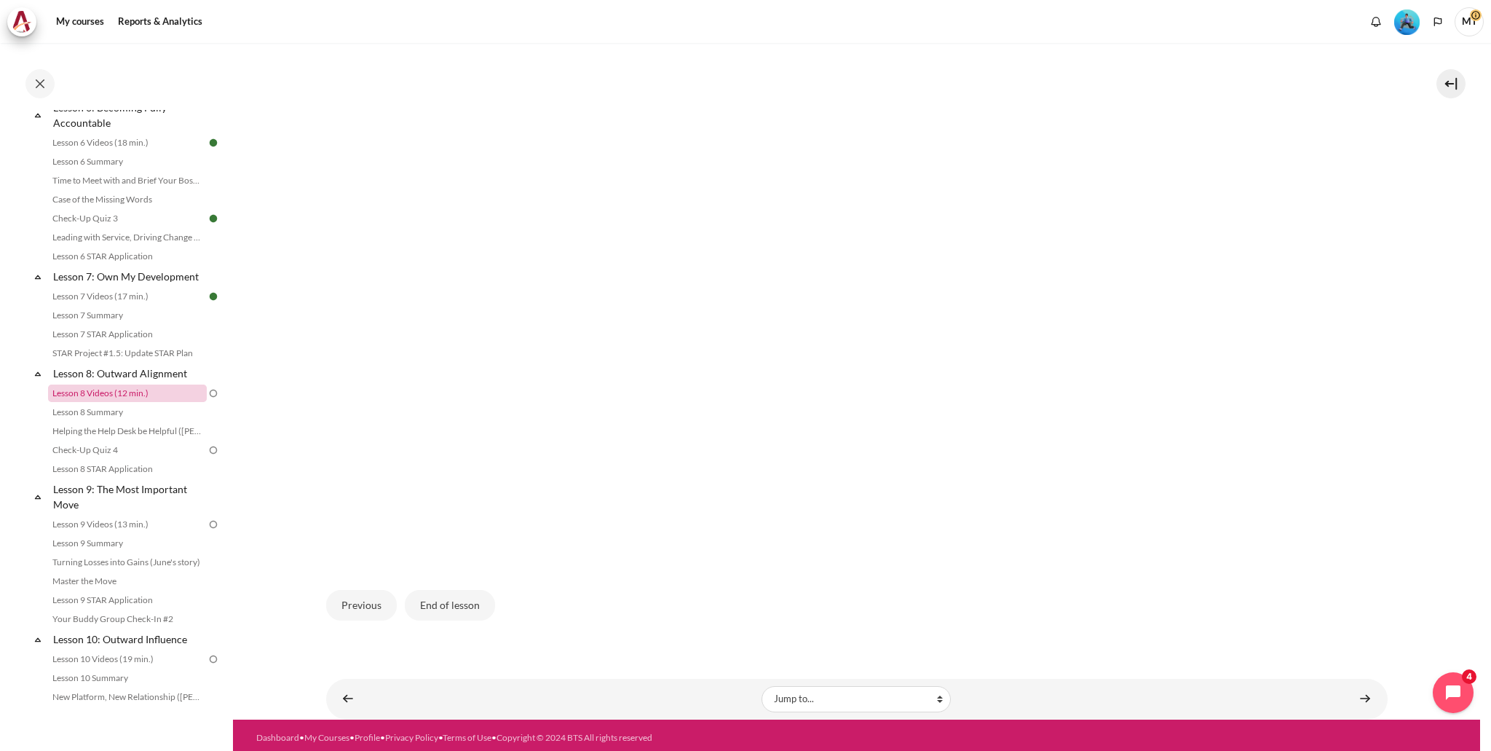
click at [169, 402] on link "Lesson 8 Videos (12 min.)" at bounding box center [127, 393] width 159 height 17
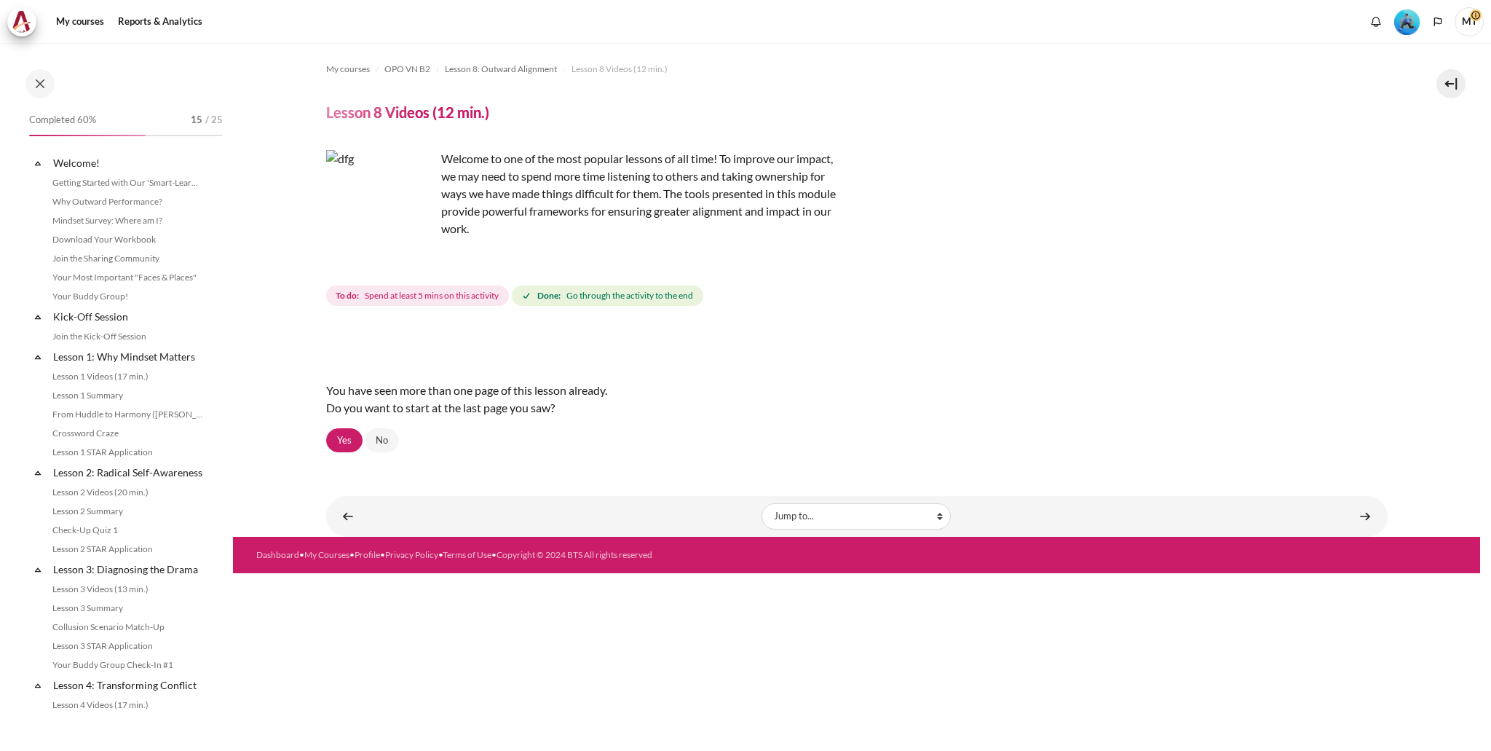
scroll to position [864, 0]
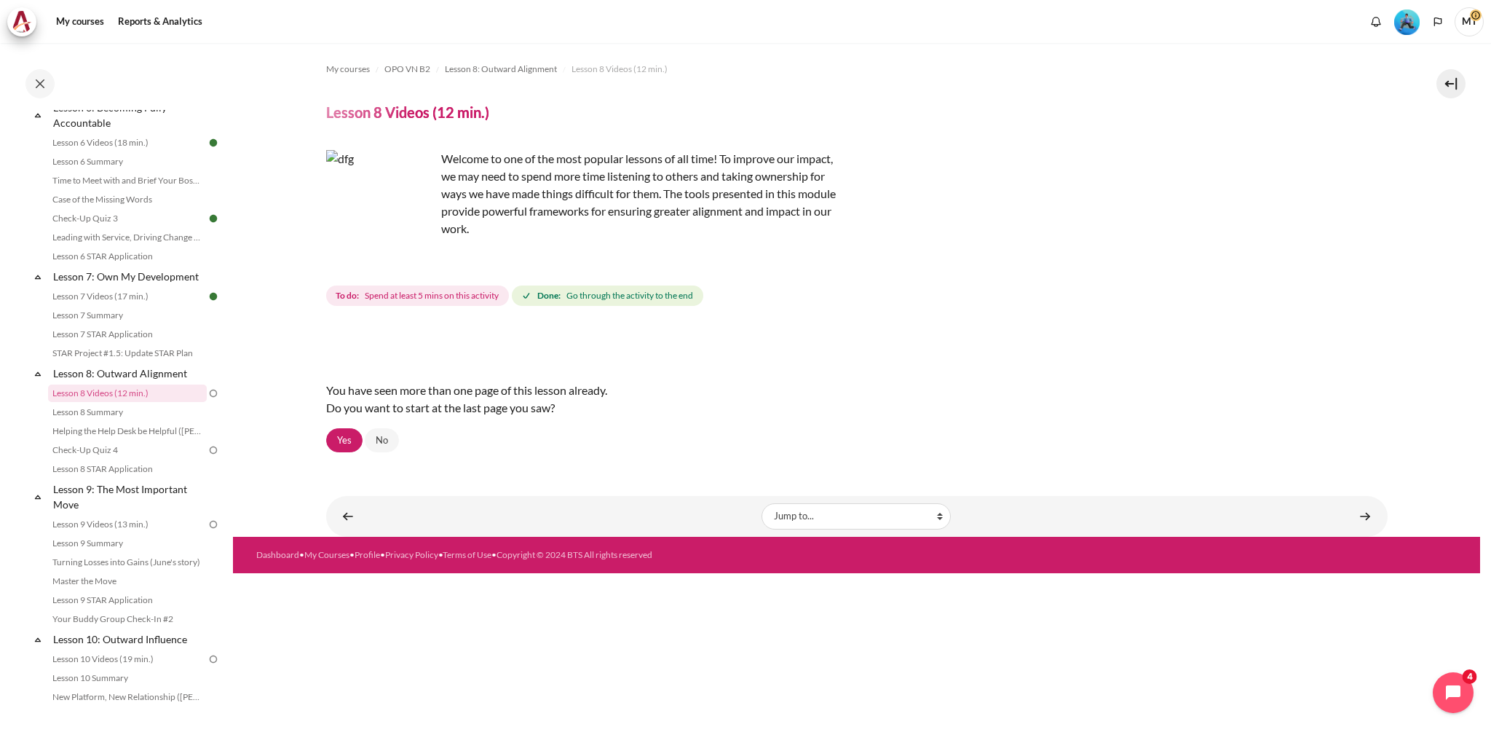
click at [414, 236] on img "Content" at bounding box center [380, 204] width 109 height 109
click at [347, 445] on link "Yes" at bounding box center [344, 440] width 36 height 25
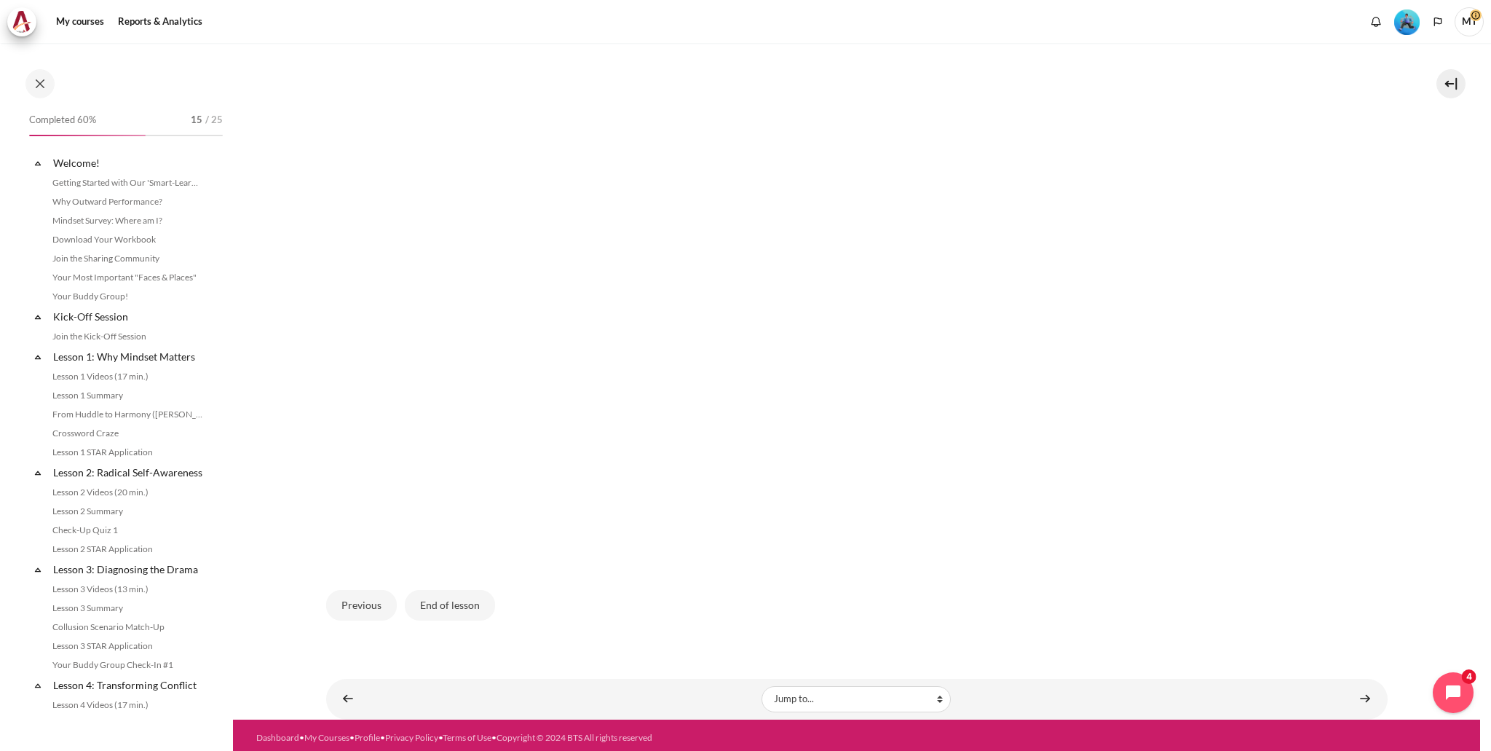
scroll to position [864, 0]
